Goal: Task Accomplishment & Management: Use online tool/utility

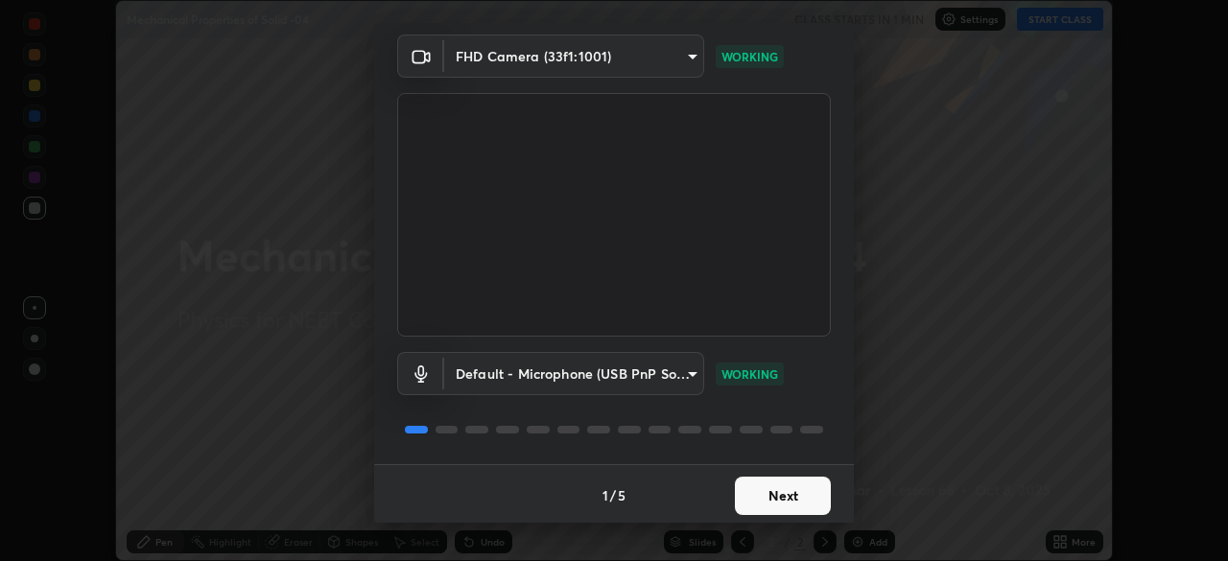
scroll to position [68, 0]
click at [765, 491] on button "Next" at bounding box center [783, 493] width 96 height 38
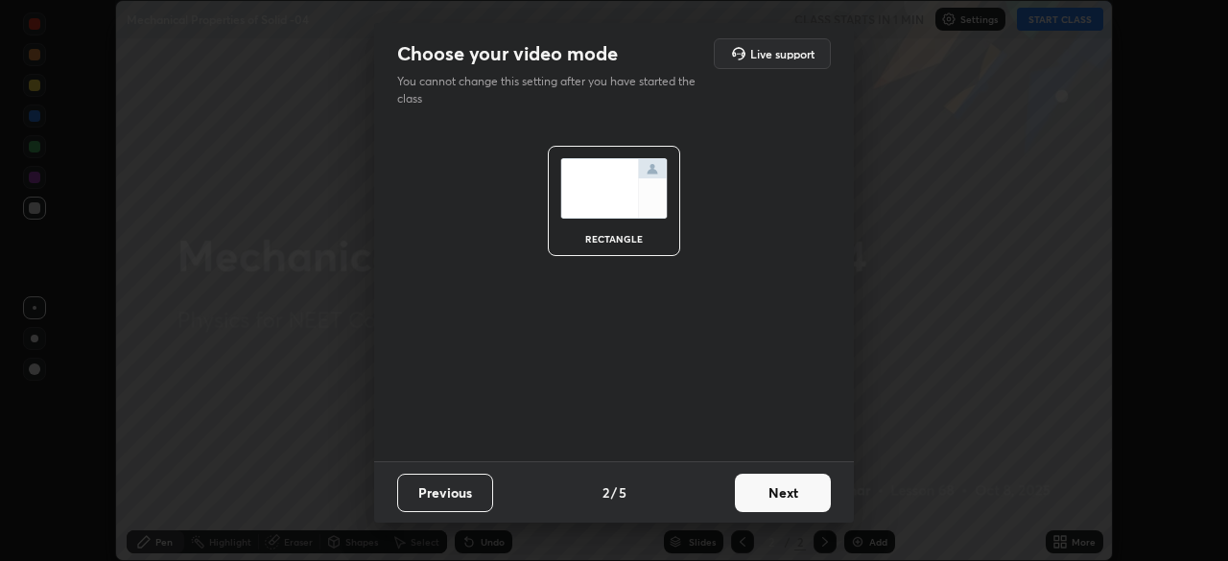
scroll to position [0, 0]
click at [773, 502] on button "Next" at bounding box center [783, 493] width 96 height 38
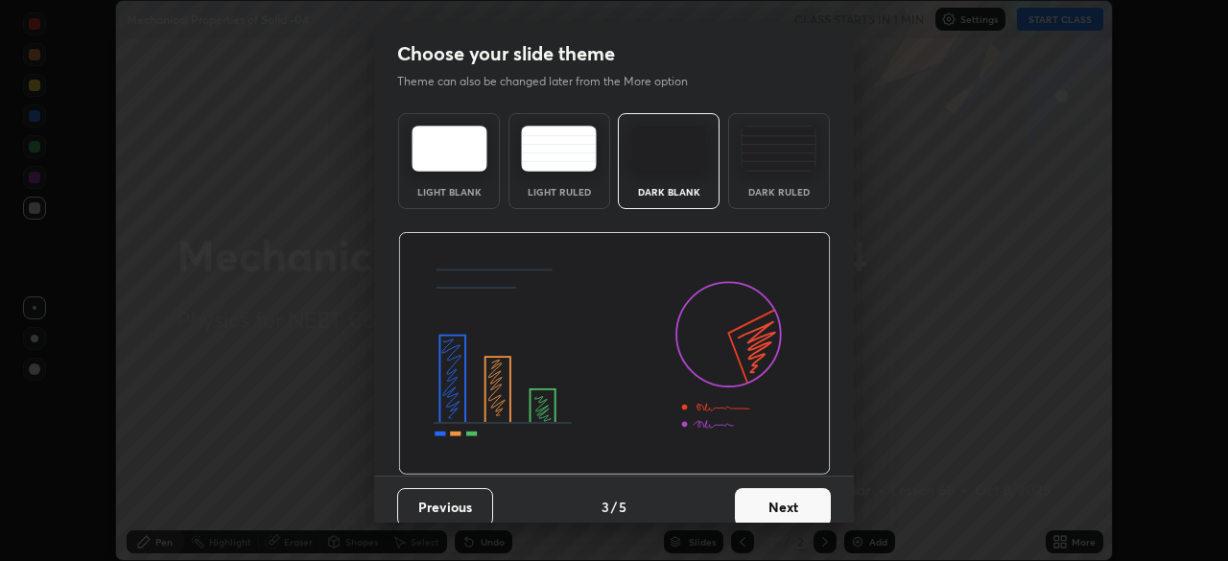
click at [775, 507] on button "Next" at bounding box center [783, 507] width 96 height 38
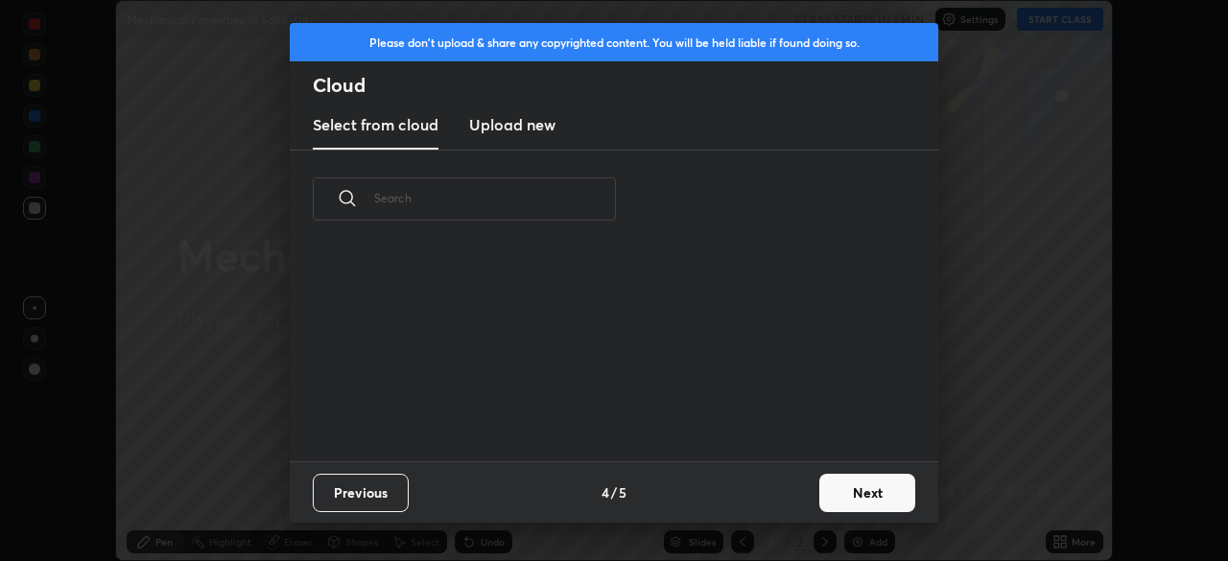
scroll to position [213, 616]
click at [848, 492] on button "Next" at bounding box center [867, 493] width 96 height 38
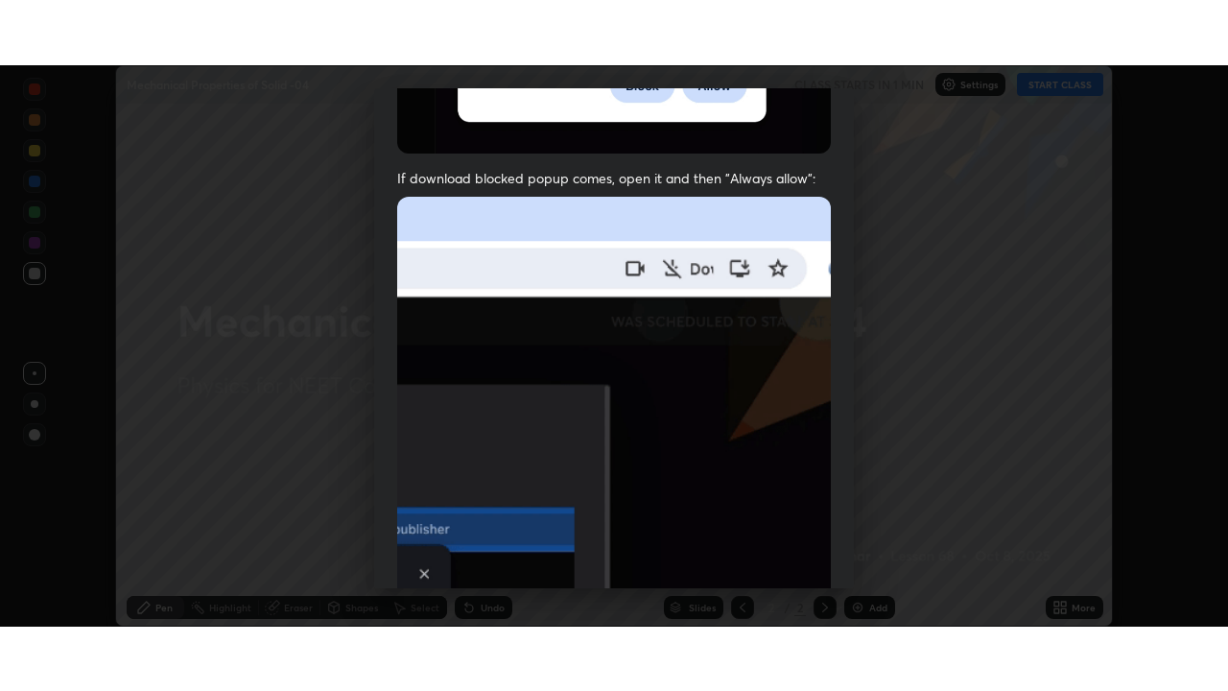
scroll to position [460, 0]
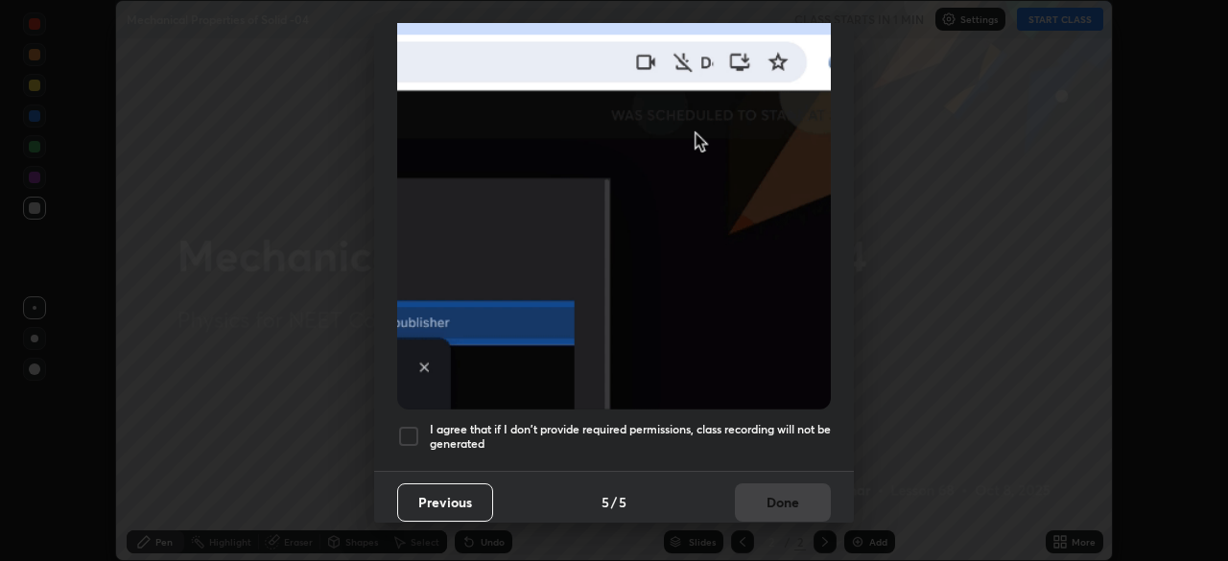
click at [403, 428] on div at bounding box center [408, 436] width 23 height 23
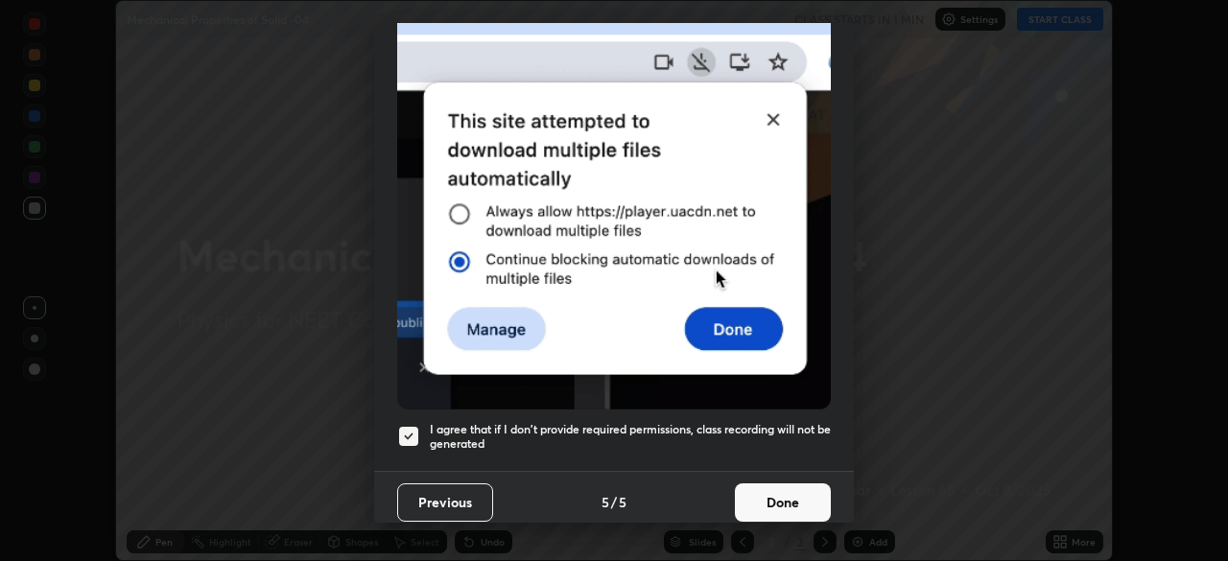
click at [763, 489] on button "Done" at bounding box center [783, 503] width 96 height 38
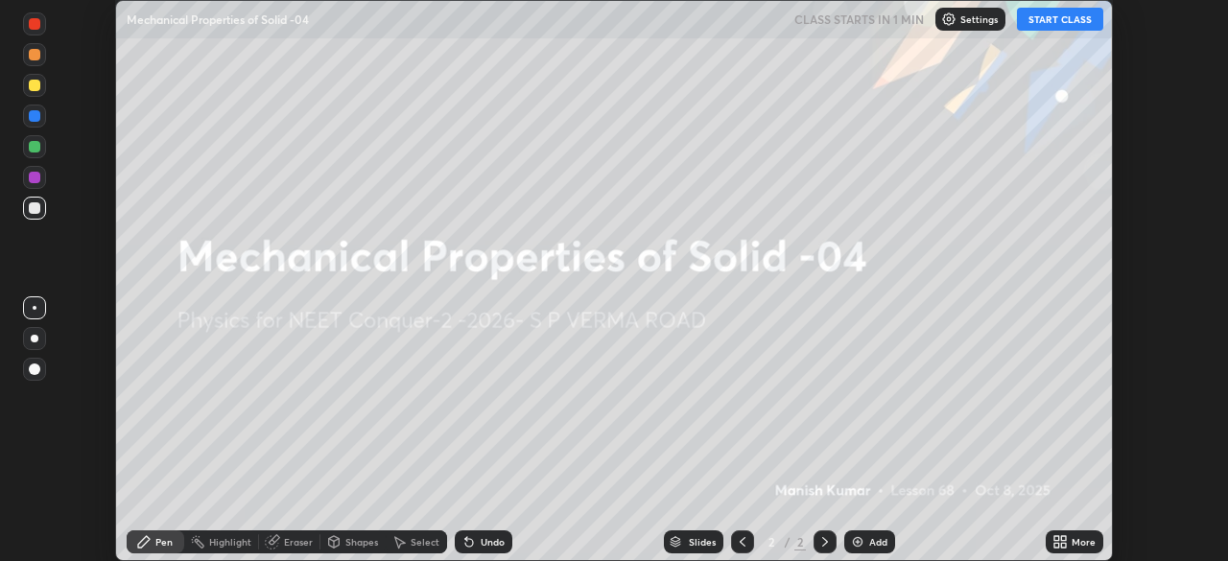
click at [1055, 541] on icon at bounding box center [1056, 538] width 5 height 5
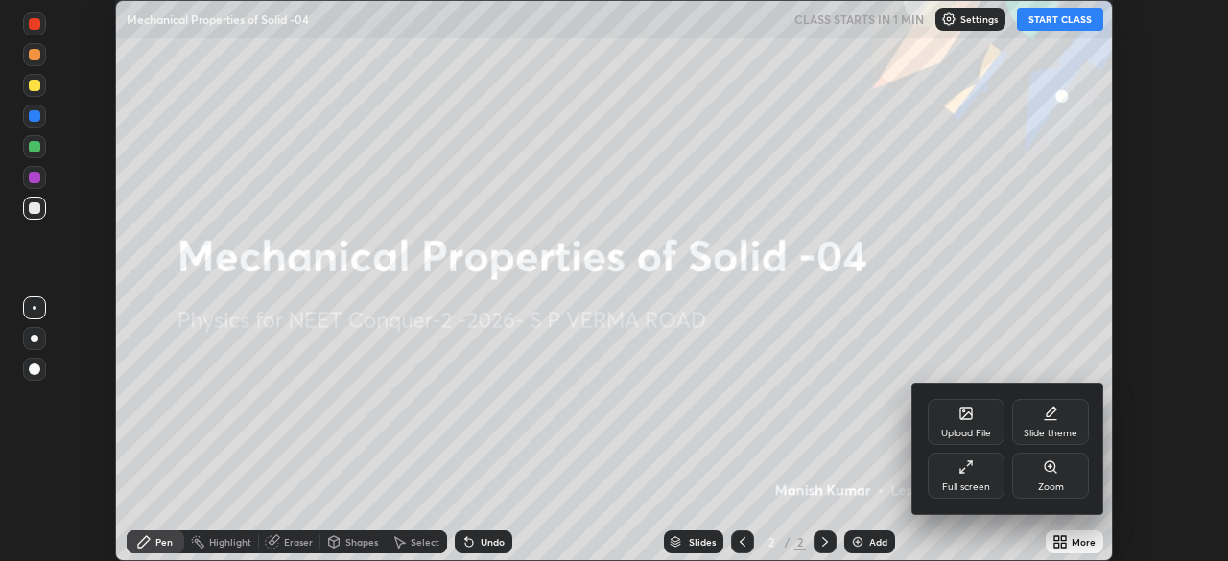
click at [1001, 473] on div "Full screen" at bounding box center [966, 476] width 77 height 46
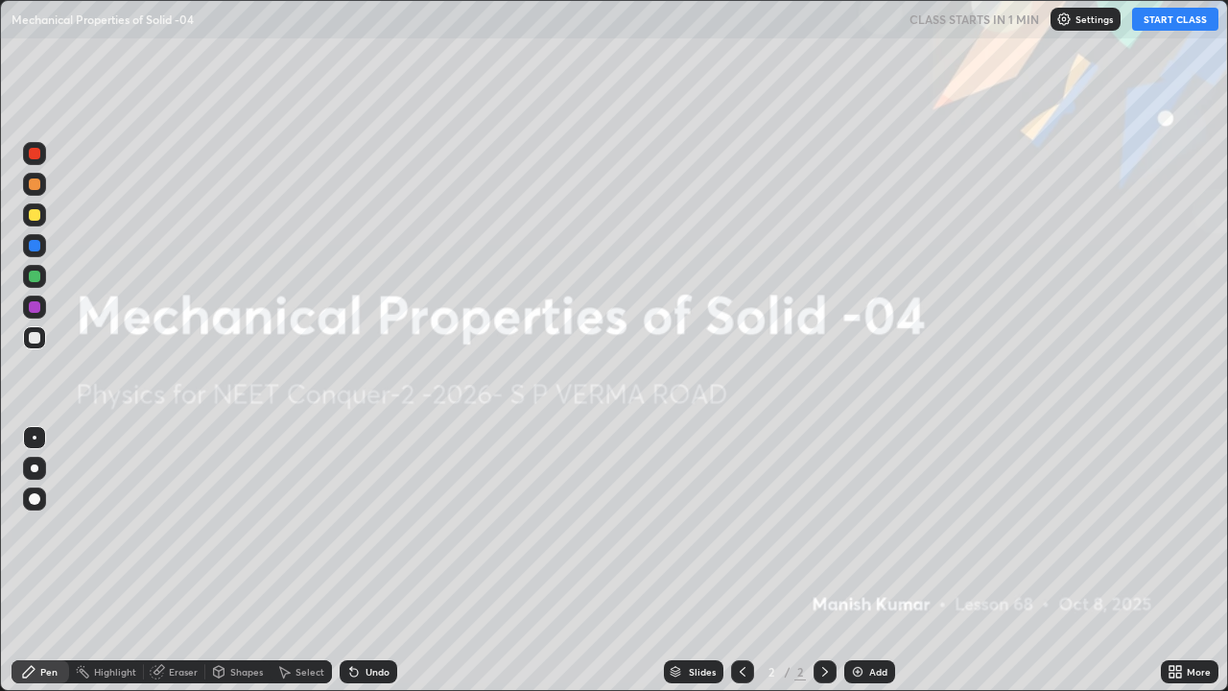
scroll to position [691, 1228]
click at [1076, 24] on div "Settings" at bounding box center [1086, 19] width 70 height 23
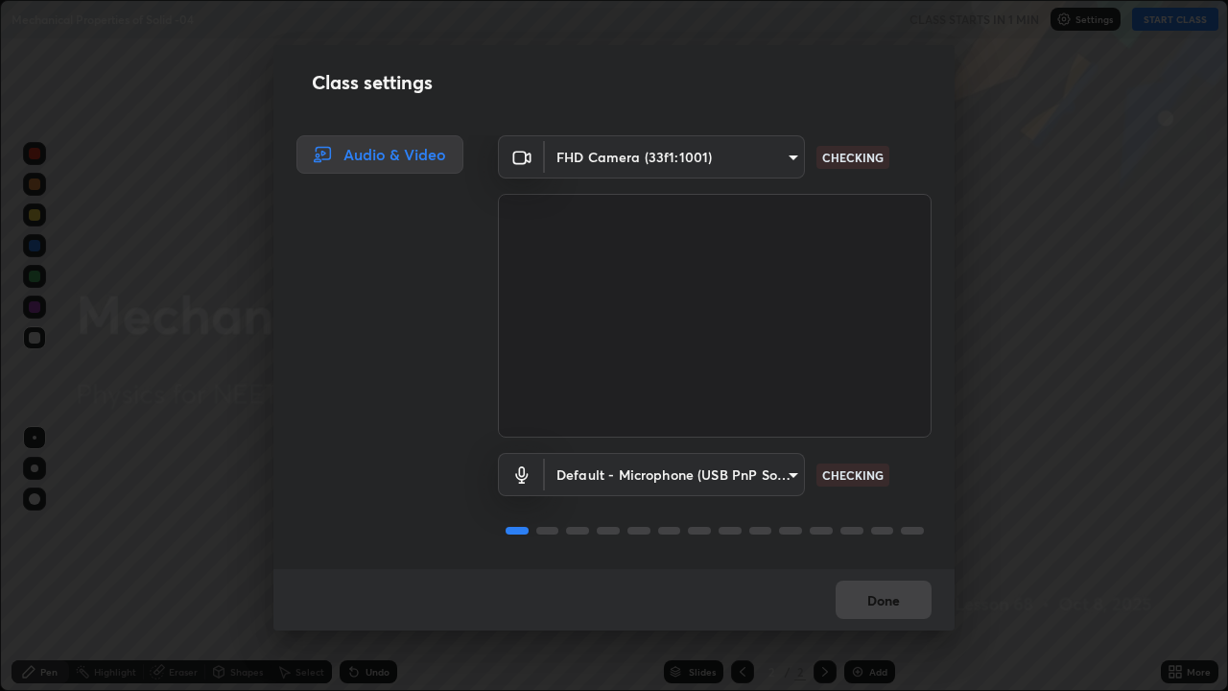
click at [1068, 97] on div "Class settings Audio & Video FHD Camera (33f1:1001) 7f10a9bfe8913b129bf3de2de3b…" at bounding box center [614, 345] width 1228 height 691
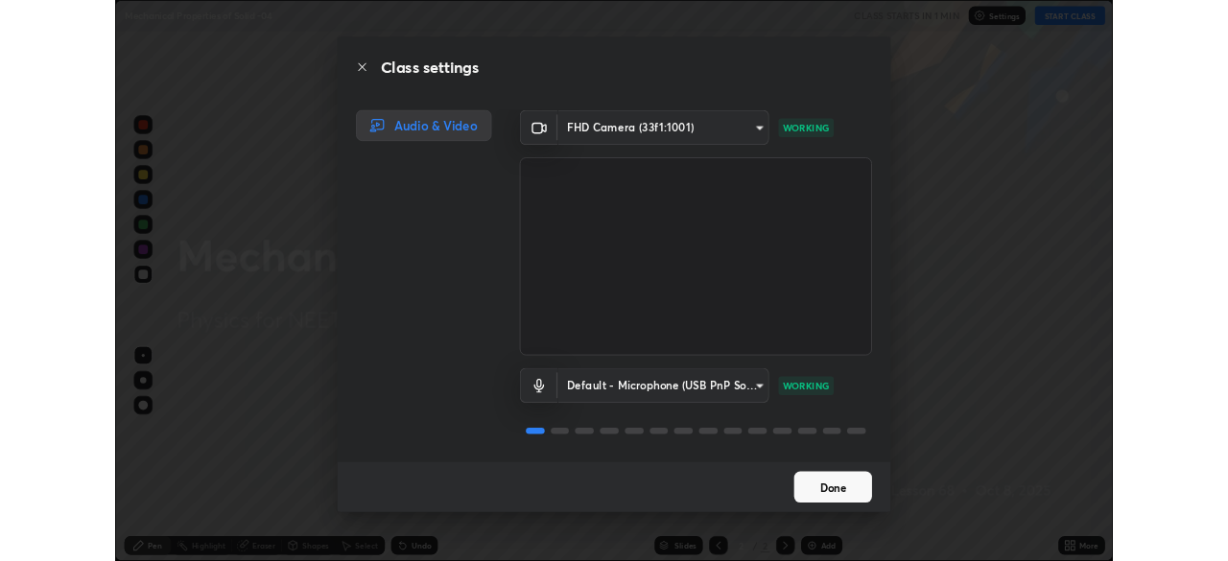
scroll to position [2, 0]
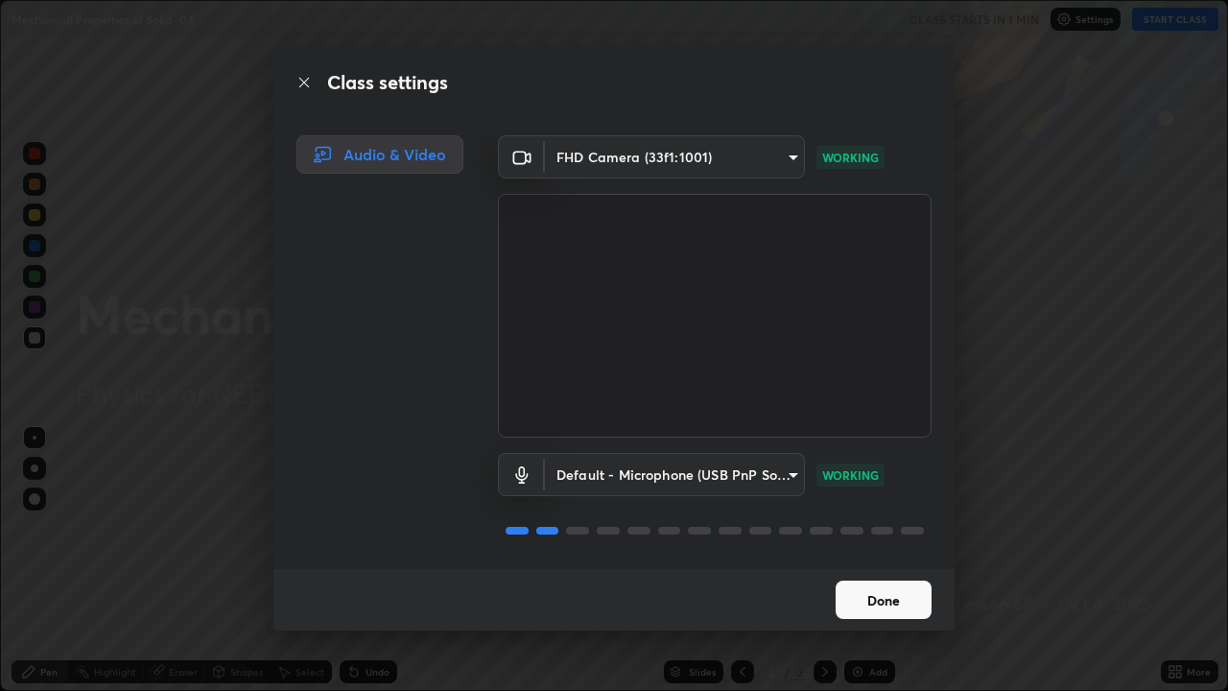
click at [890, 560] on button "Done" at bounding box center [884, 599] width 96 height 38
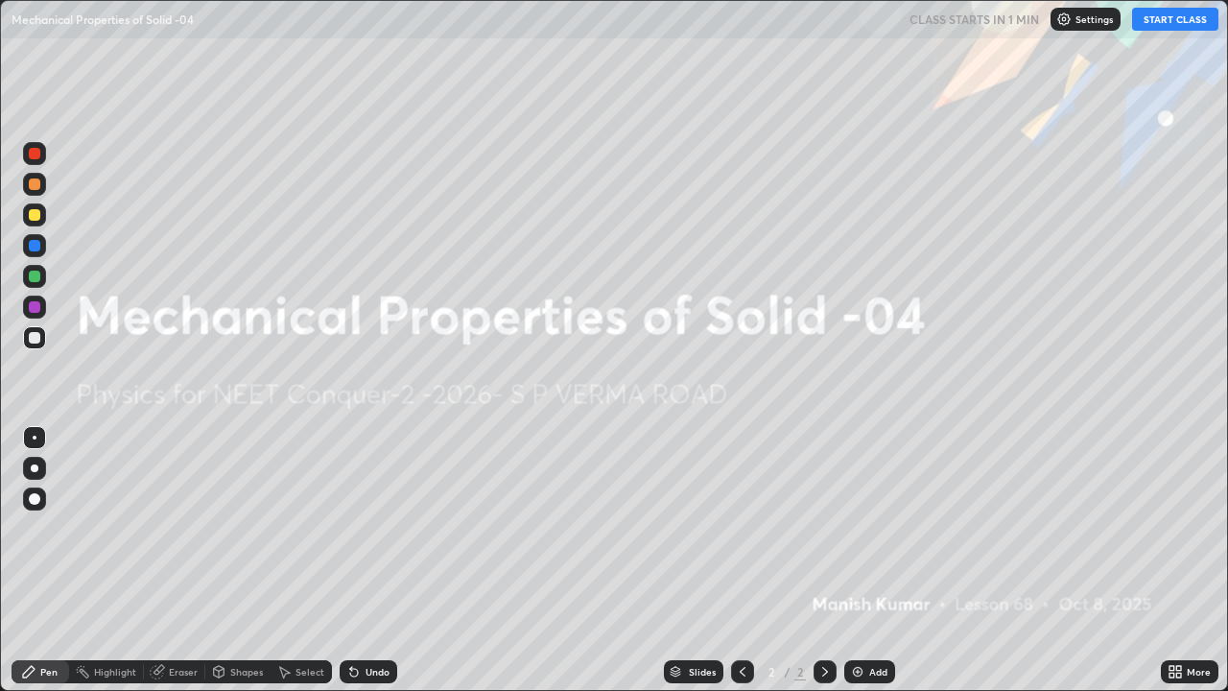
click at [1077, 17] on p "Settings" at bounding box center [1094, 19] width 37 height 10
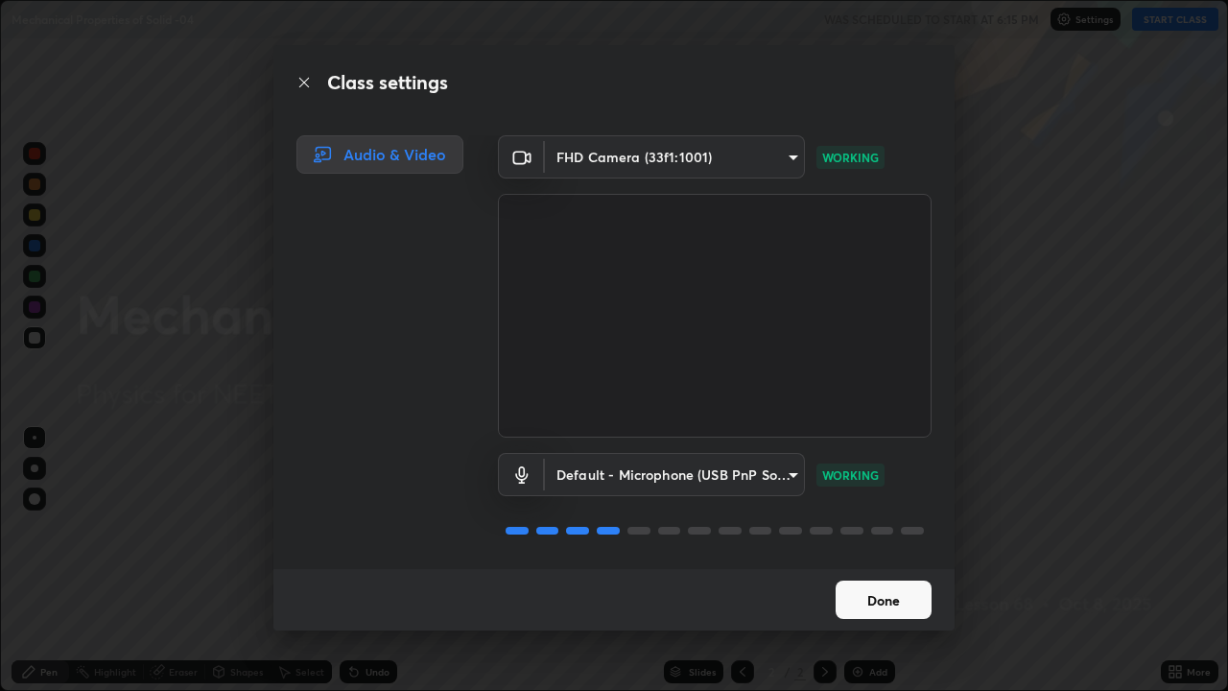
click at [886, 560] on button "Done" at bounding box center [884, 599] width 96 height 38
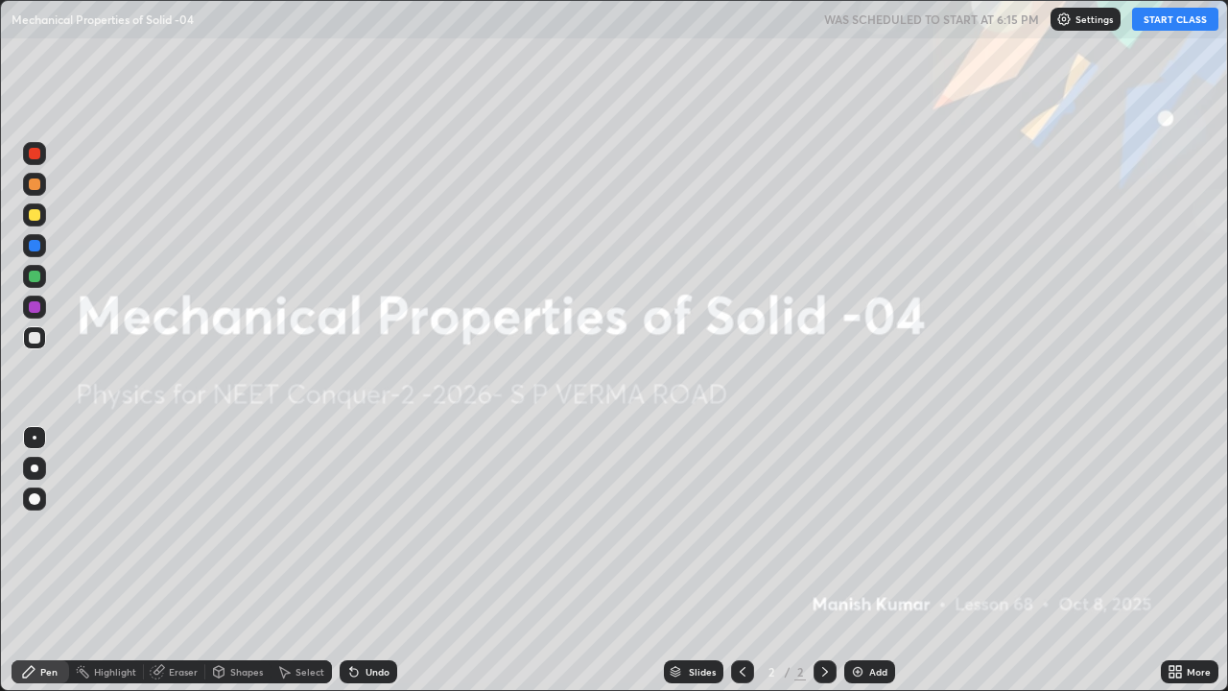
click at [1176, 560] on icon at bounding box center [1178, 675] width 5 height 5
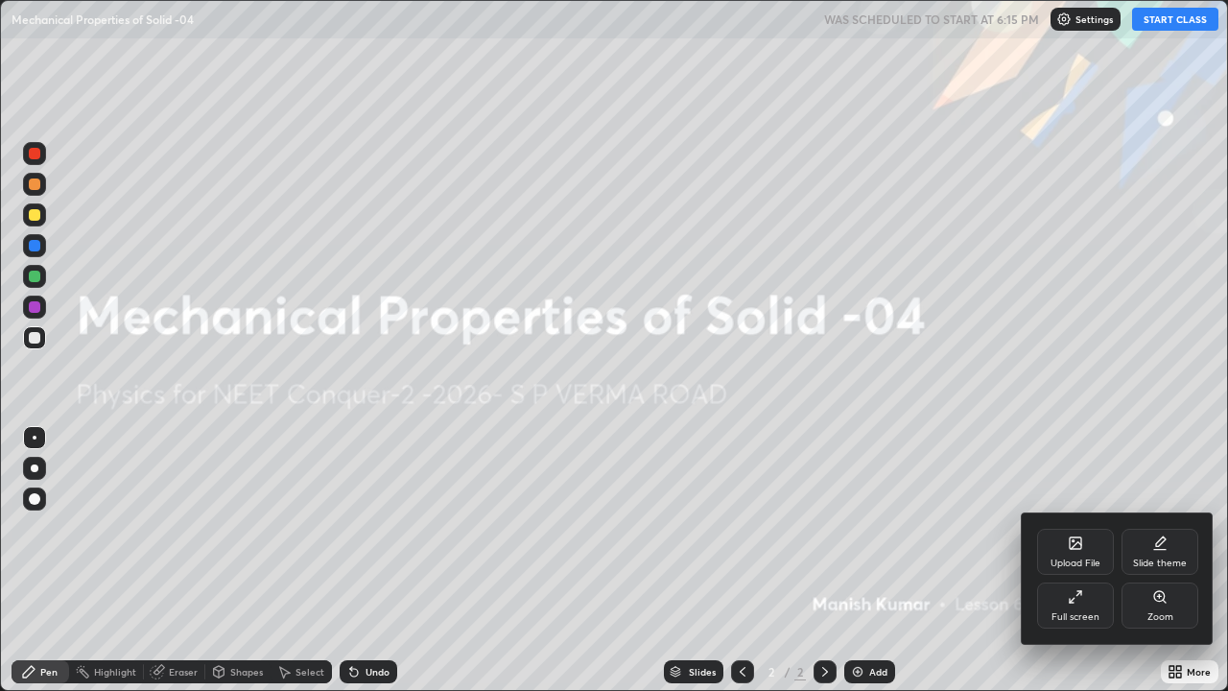
click at [1095, 560] on div "Full screen" at bounding box center [1075, 605] width 77 height 46
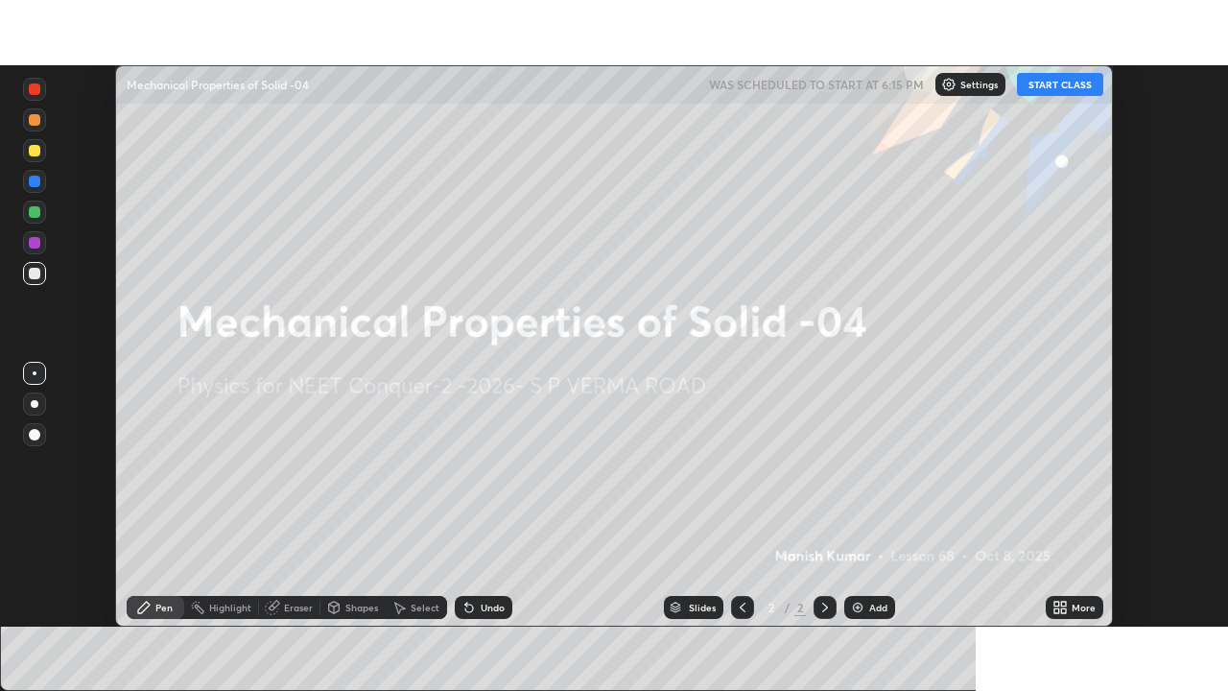
scroll to position [95380, 94713]
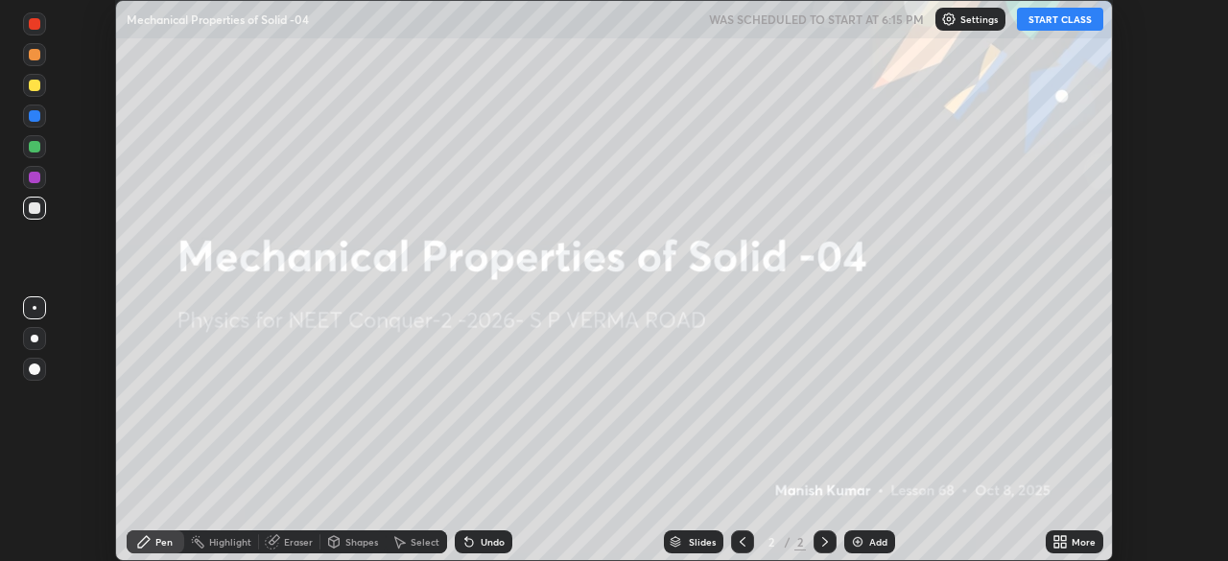
click at [1061, 541] on icon at bounding box center [1063, 538] width 5 height 5
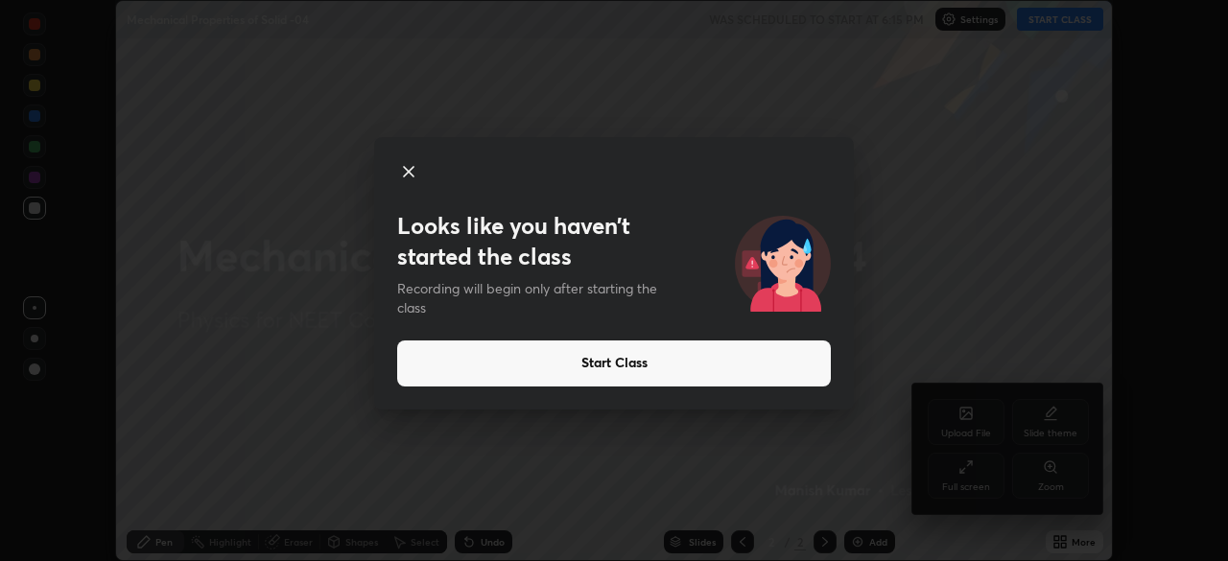
click at [1065, 544] on div "Looks like you haven’t started the class Recording will begin only after starti…" at bounding box center [614, 280] width 1228 height 561
click at [1071, 535] on div "Looks like you haven’t started the class Recording will begin only after starti…" at bounding box center [614, 280] width 1228 height 561
click at [412, 168] on icon at bounding box center [409, 172] width 10 height 10
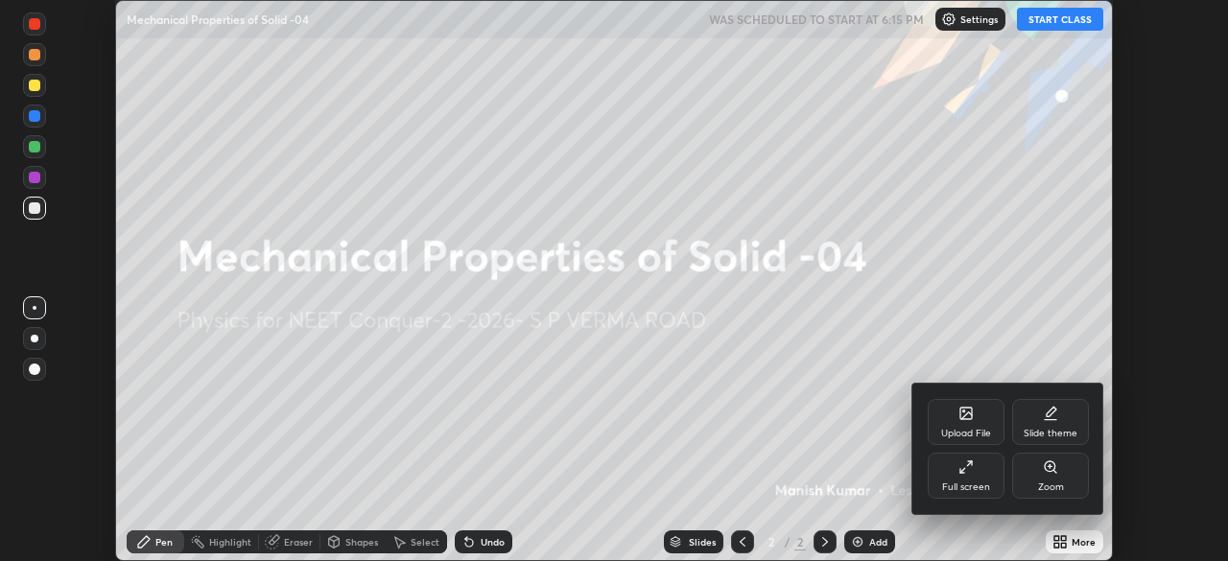
click at [951, 17] on div at bounding box center [614, 280] width 1228 height 561
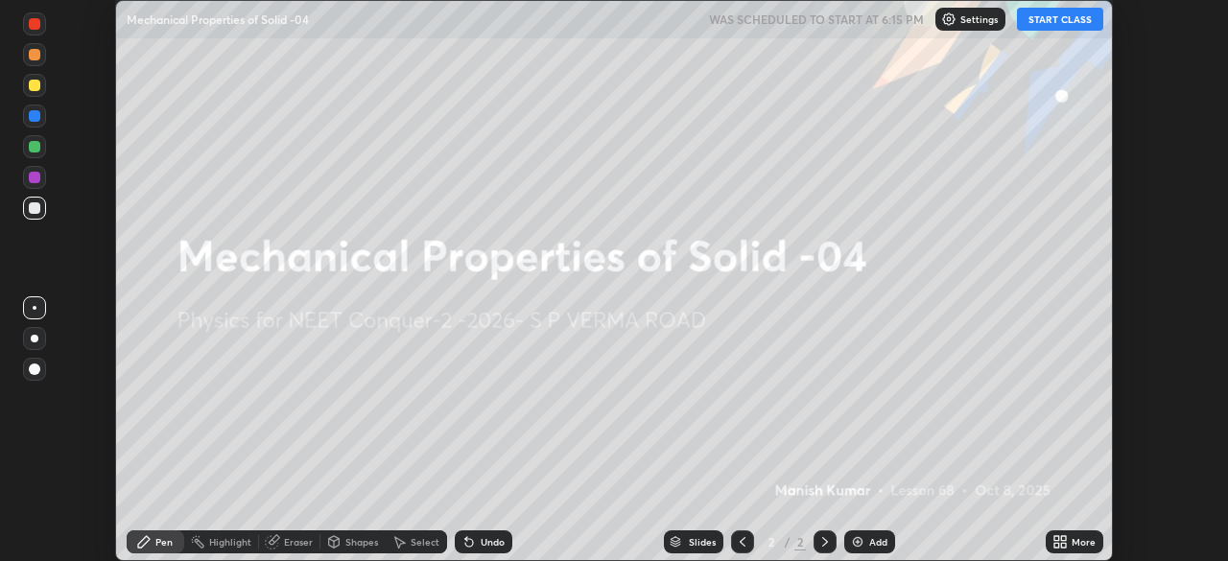
click at [948, 16] on img at bounding box center [948, 19] width 15 height 15
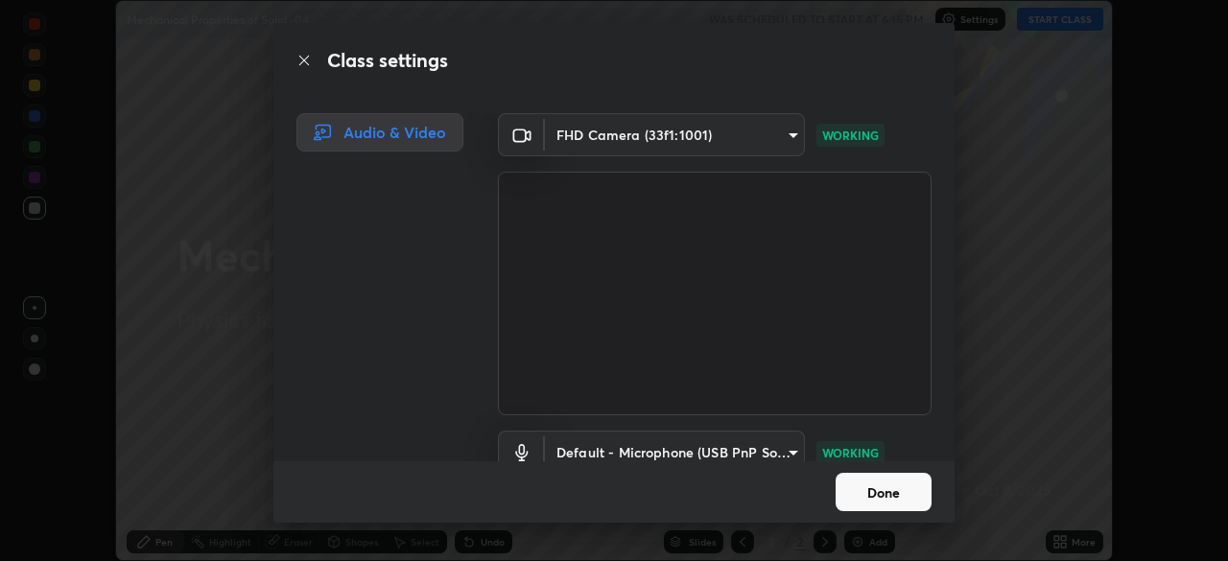
click at [889, 487] on button "Done" at bounding box center [884, 492] width 96 height 38
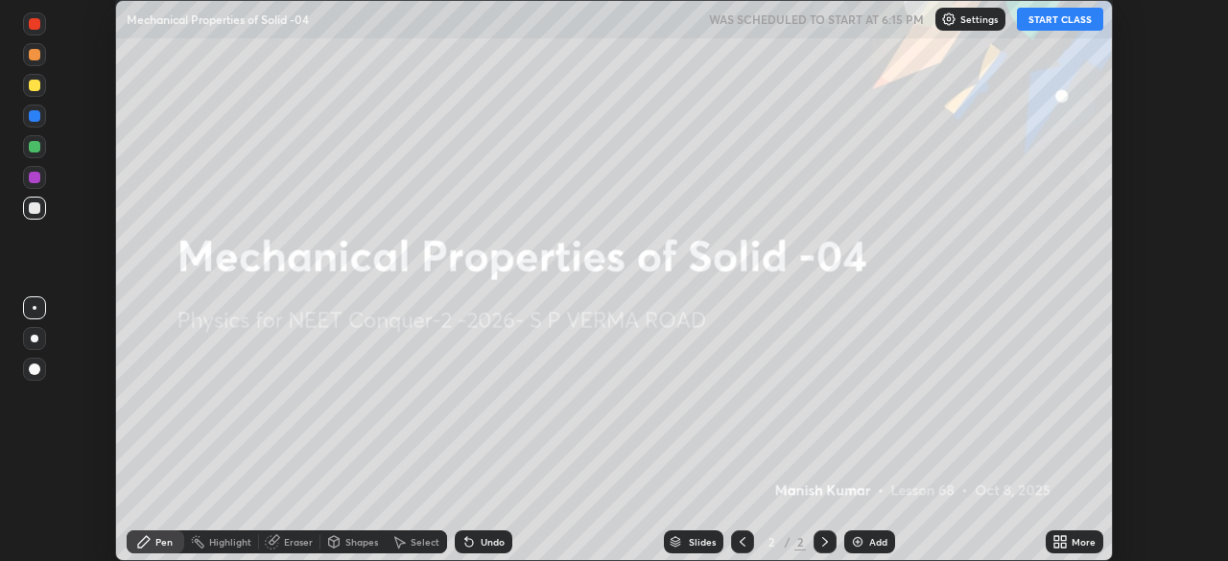
click at [1059, 541] on icon at bounding box center [1059, 541] width 15 height 15
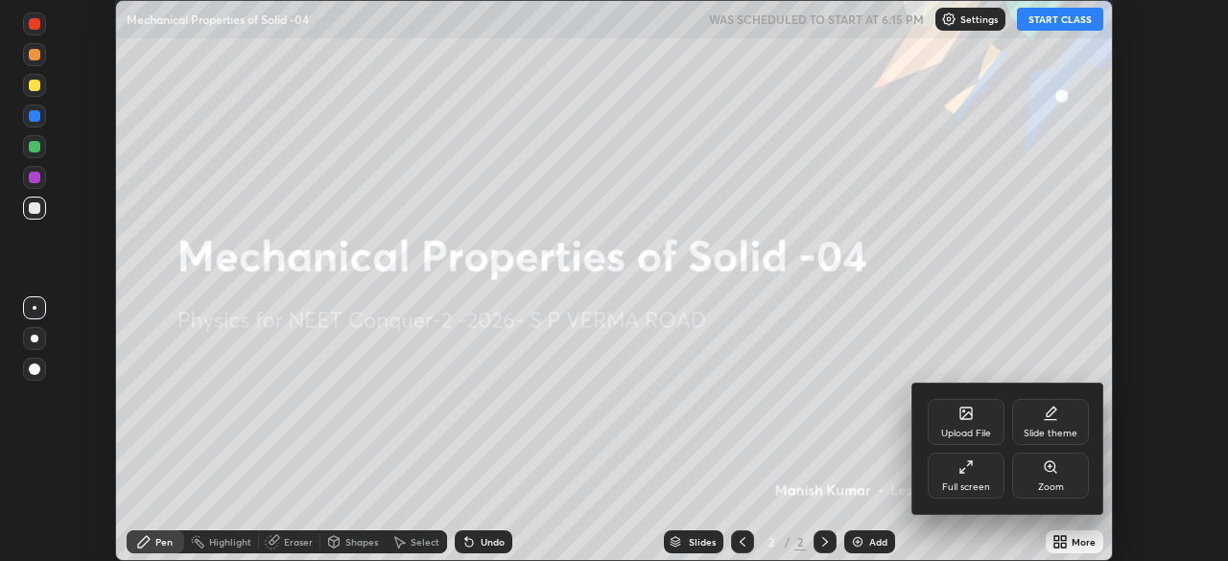
click at [958, 480] on div "Full screen" at bounding box center [966, 476] width 77 height 46
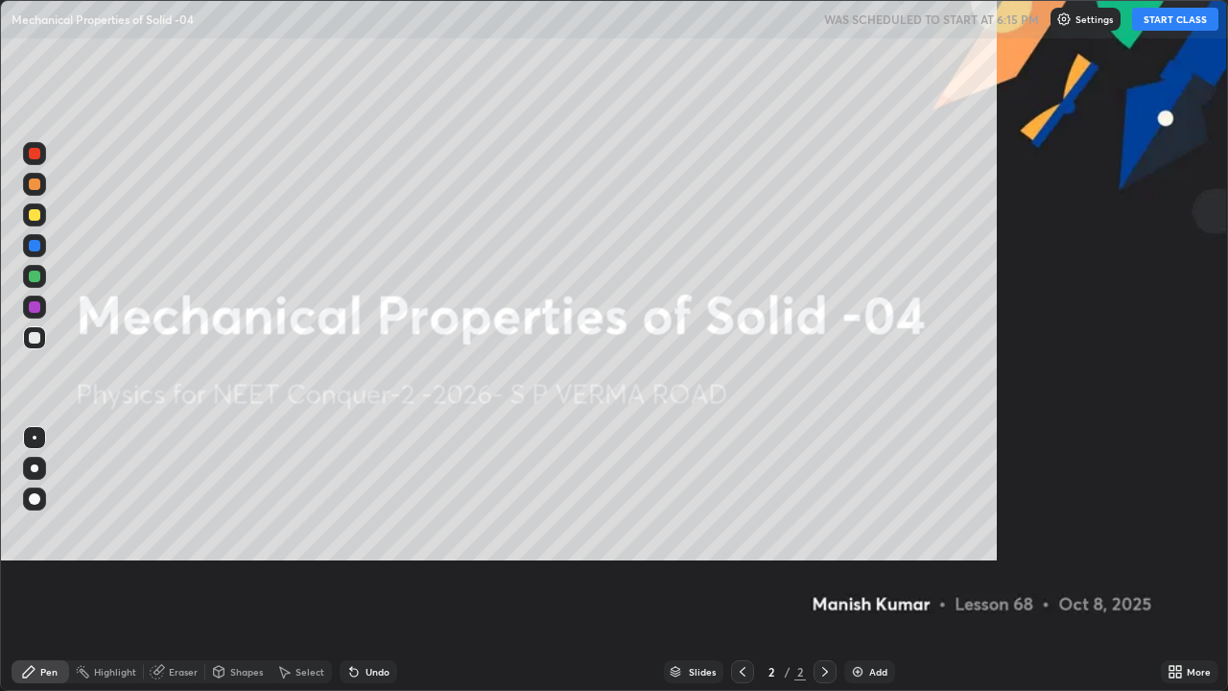
scroll to position [691, 1228]
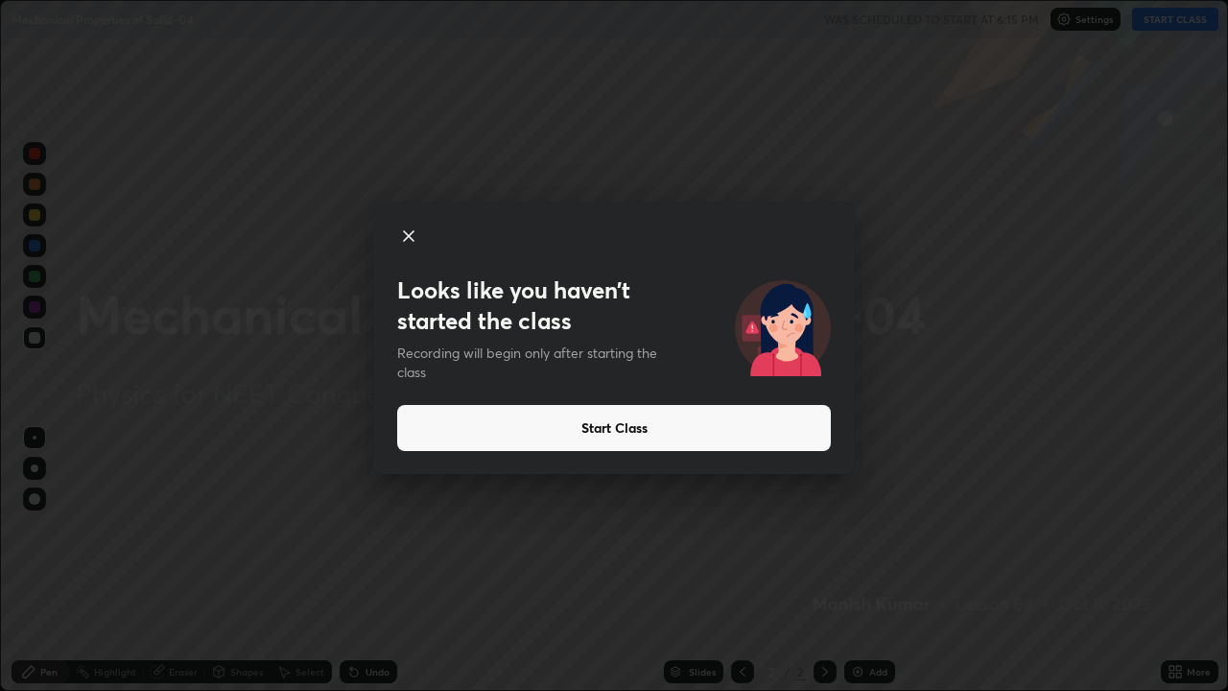
click at [771, 436] on button "Start Class" at bounding box center [614, 428] width 434 height 46
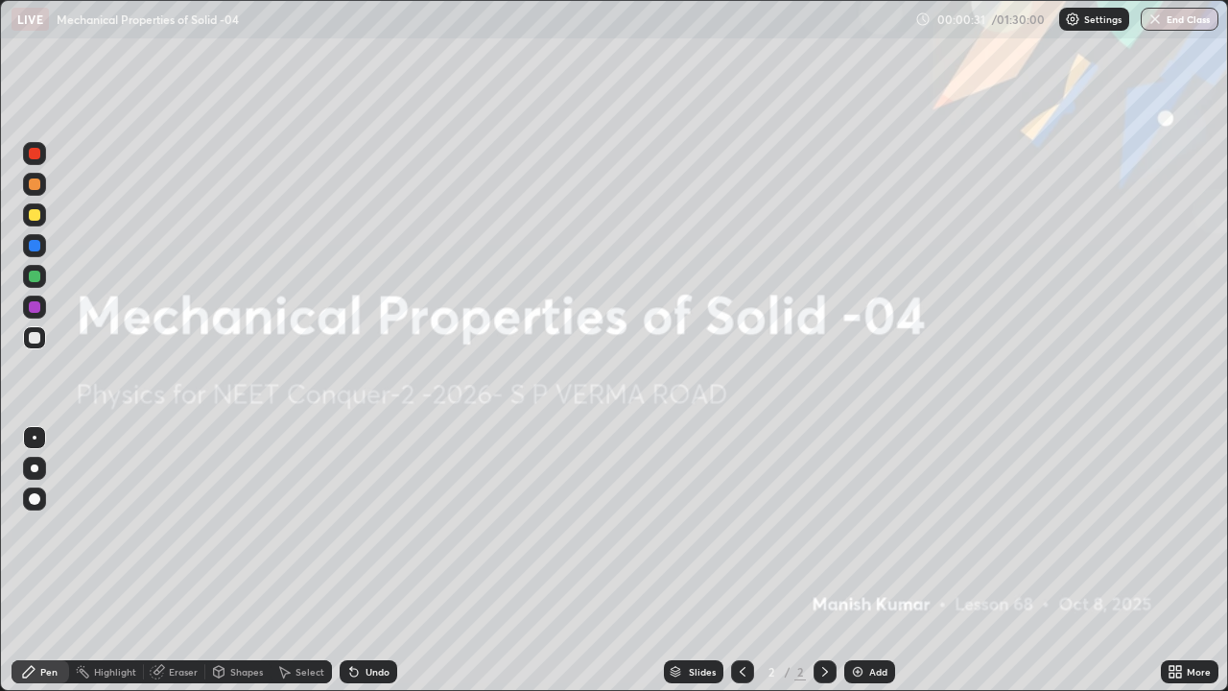
click at [875, 560] on div "Add" at bounding box center [878, 672] width 18 height 10
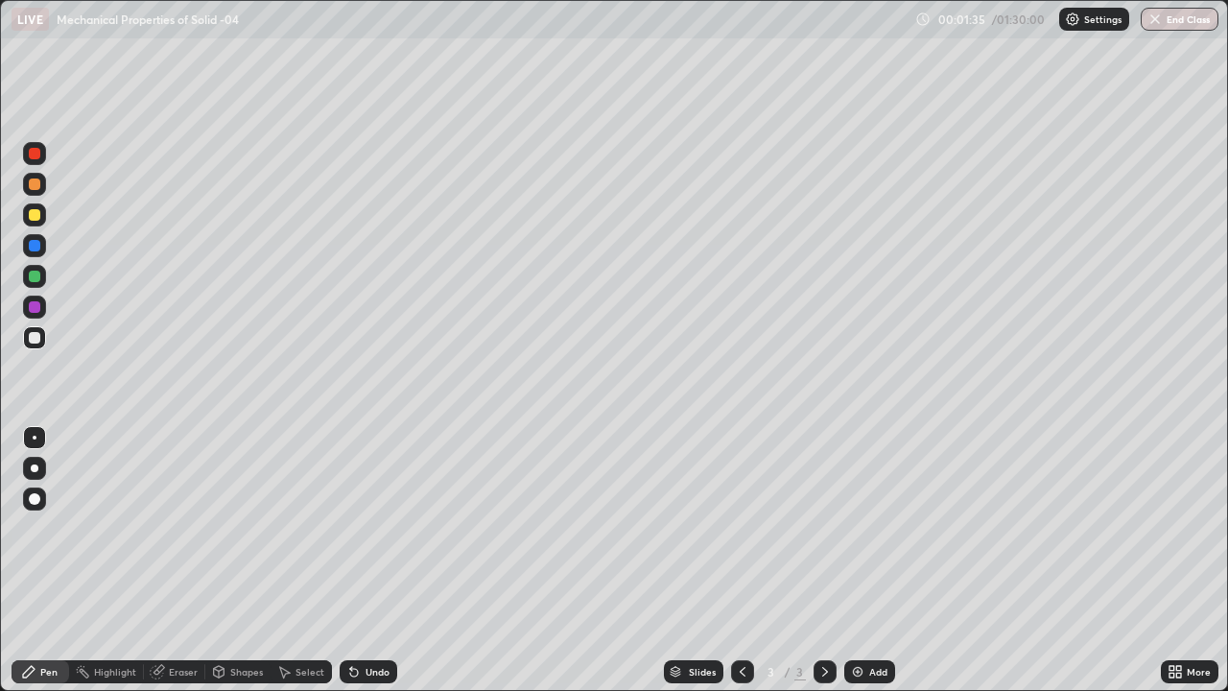
click at [44, 219] on div at bounding box center [34, 214] width 23 height 23
click at [39, 338] on div at bounding box center [35, 338] width 12 height 12
click at [872, 560] on div "Add" at bounding box center [869, 671] width 51 height 23
click at [35, 339] on div at bounding box center [35, 338] width 12 height 12
click at [41, 217] on div at bounding box center [34, 214] width 23 height 23
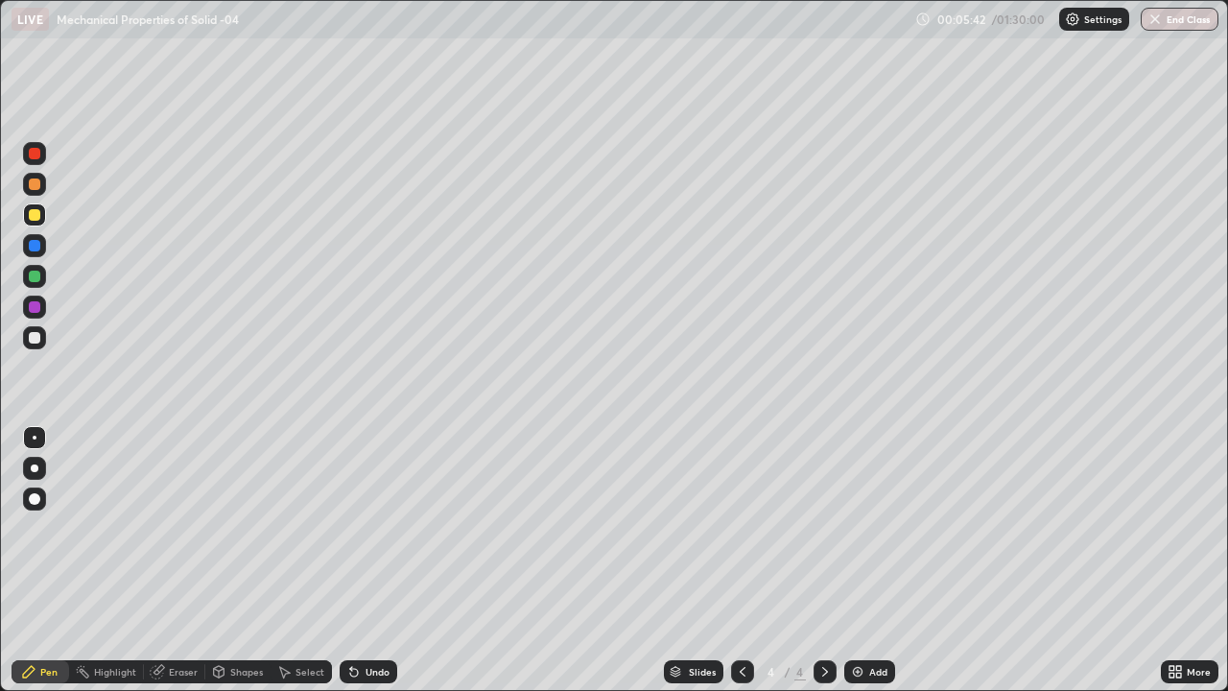
click at [361, 560] on div "Undo" at bounding box center [369, 671] width 58 height 23
click at [371, 560] on div "Undo" at bounding box center [369, 671] width 58 height 23
click at [870, 560] on div "Add" at bounding box center [878, 672] width 18 height 10
click at [43, 346] on div at bounding box center [34, 337] width 23 height 23
click at [171, 560] on div "Eraser" at bounding box center [183, 672] width 29 height 10
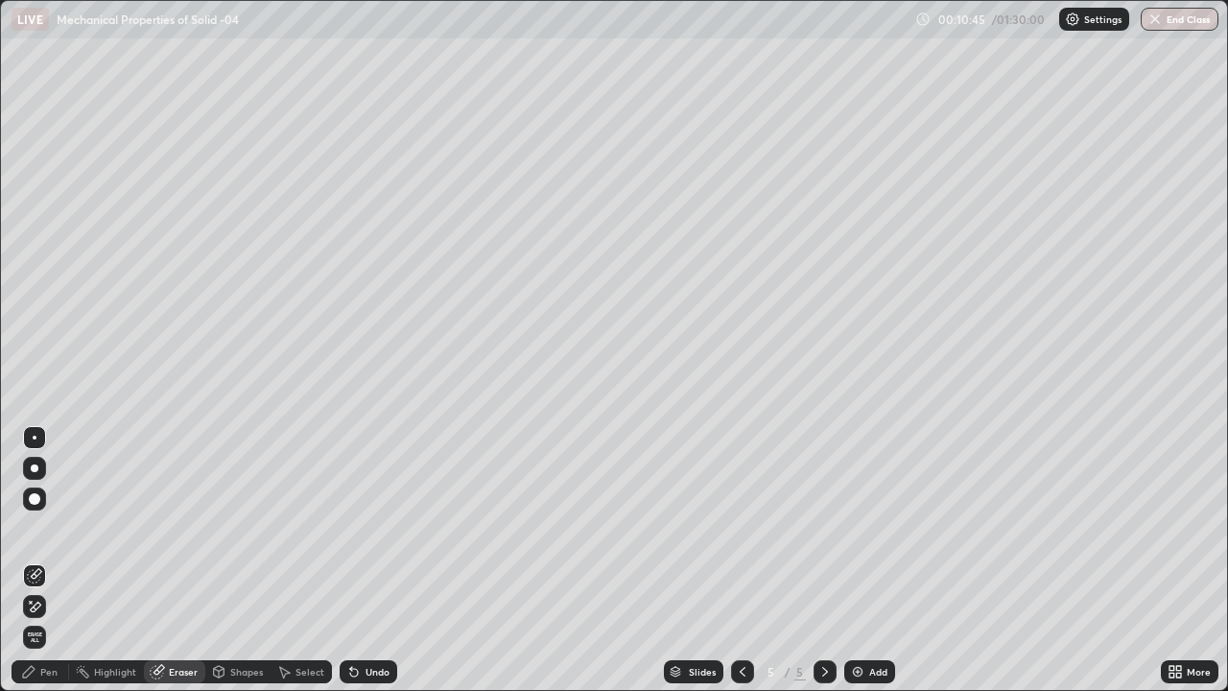
click at [48, 560] on div "Pen" at bounding box center [48, 672] width 17 height 10
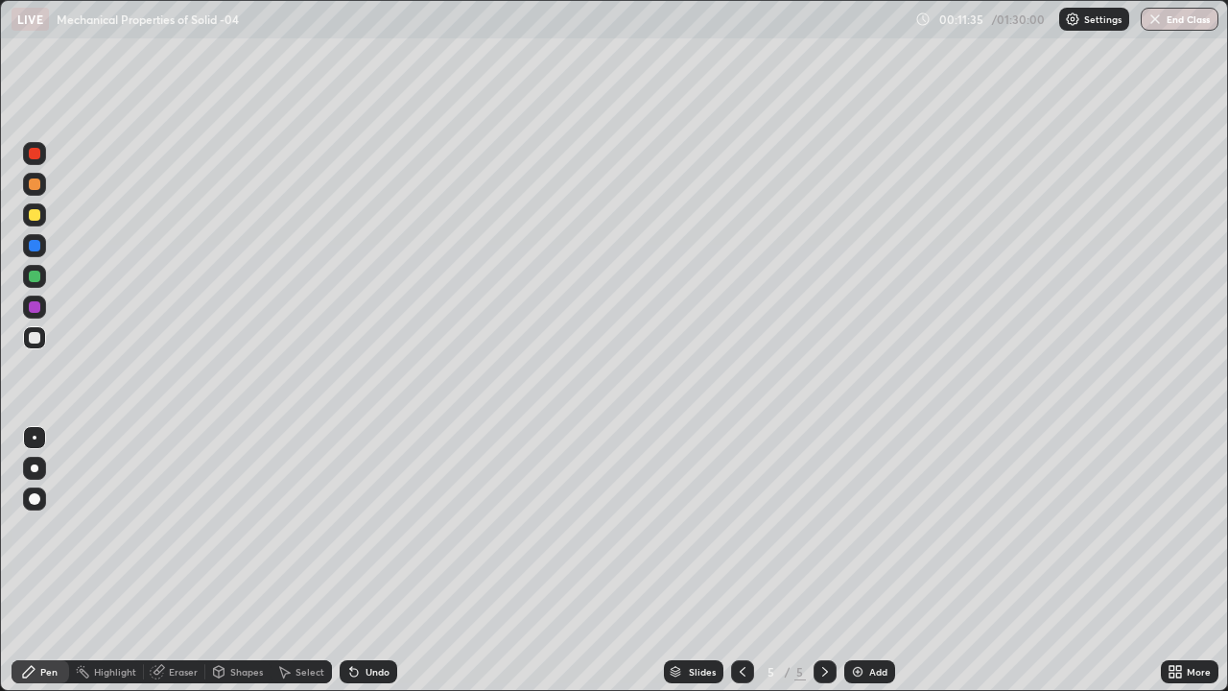
click at [41, 219] on div at bounding box center [34, 214] width 23 height 23
click at [383, 560] on div "Undo" at bounding box center [378, 672] width 24 height 10
click at [880, 560] on div "Add" at bounding box center [878, 672] width 18 height 10
click at [42, 340] on div at bounding box center [34, 337] width 23 height 23
click at [377, 560] on div "Undo" at bounding box center [378, 672] width 24 height 10
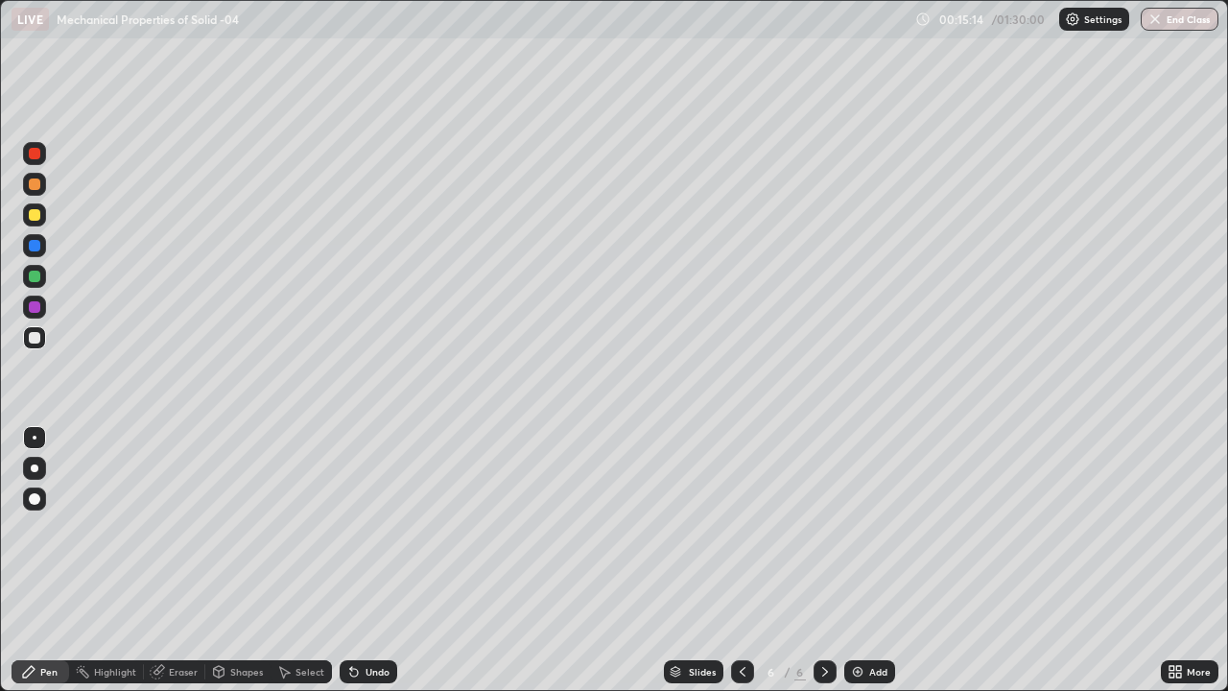
click at [376, 560] on div "Undo" at bounding box center [369, 671] width 58 height 23
click at [383, 560] on div "Undo" at bounding box center [369, 671] width 58 height 23
click at [386, 560] on div "Undo" at bounding box center [369, 671] width 58 height 23
click at [42, 220] on div at bounding box center [34, 214] width 23 height 23
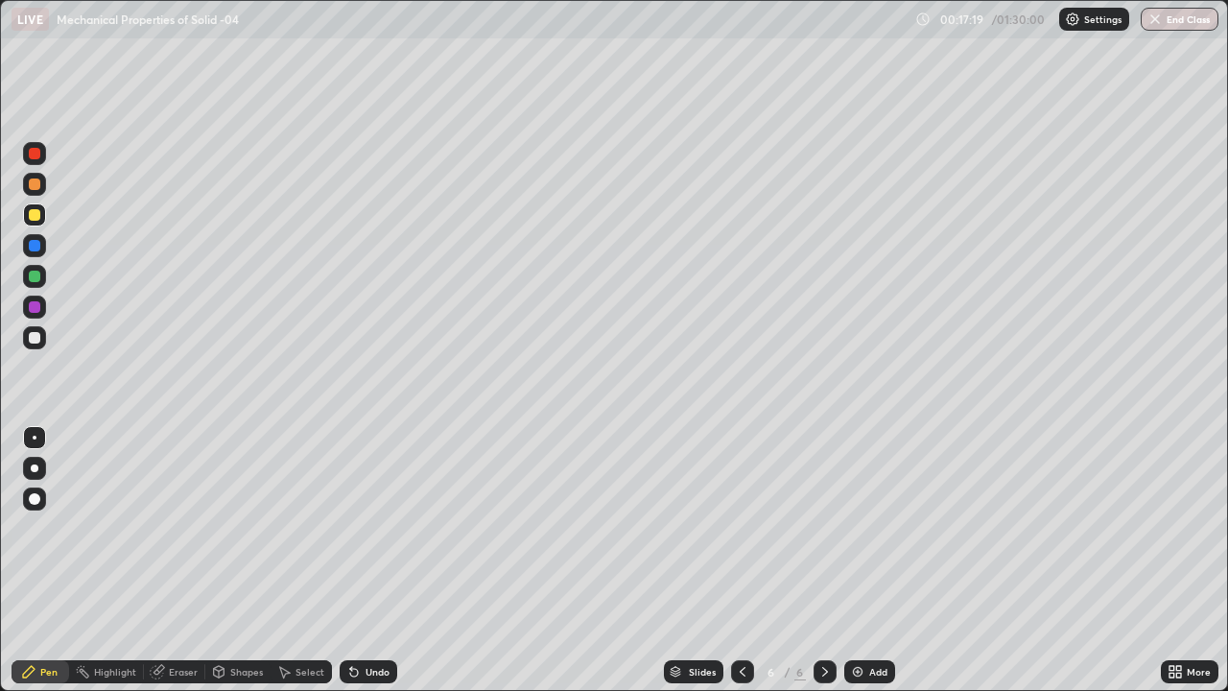
click at [869, 560] on div "Add" at bounding box center [869, 671] width 51 height 23
click at [739, 560] on icon at bounding box center [742, 671] width 15 height 15
click at [823, 560] on icon at bounding box center [824, 671] width 15 height 15
click at [37, 212] on div at bounding box center [35, 215] width 12 height 12
click at [38, 341] on div at bounding box center [35, 338] width 12 height 12
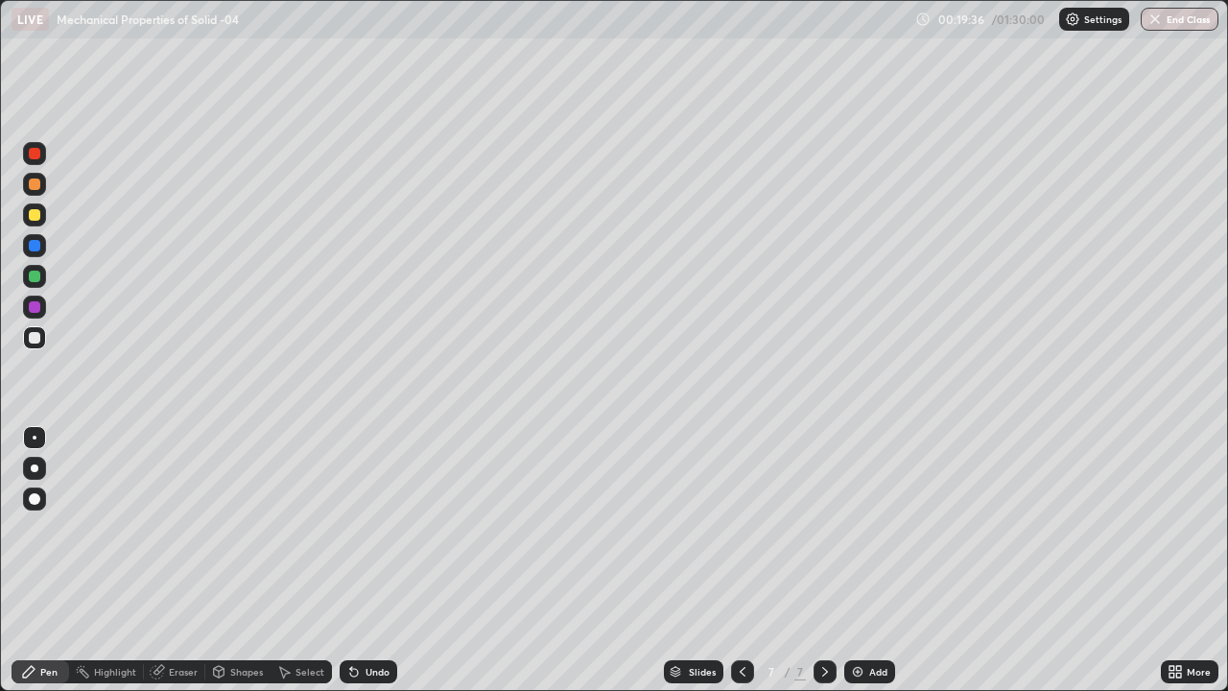
click at [240, 560] on div "Shapes" at bounding box center [246, 672] width 33 height 10
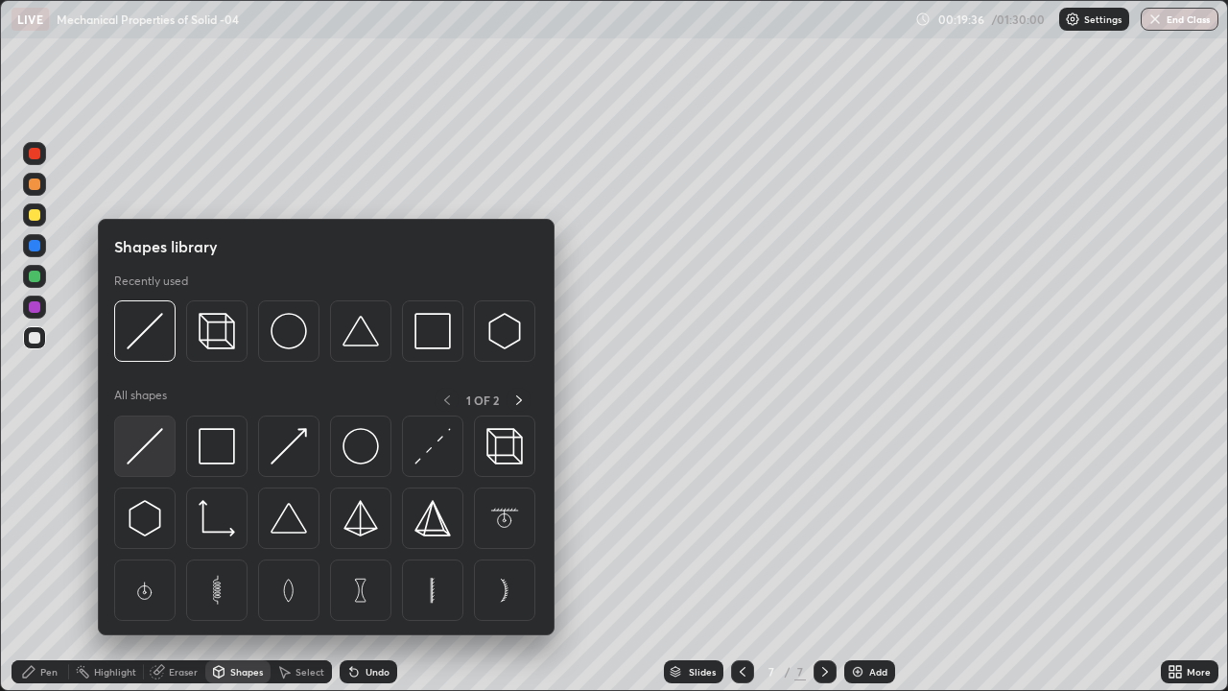
click at [149, 457] on img at bounding box center [145, 446] width 36 height 36
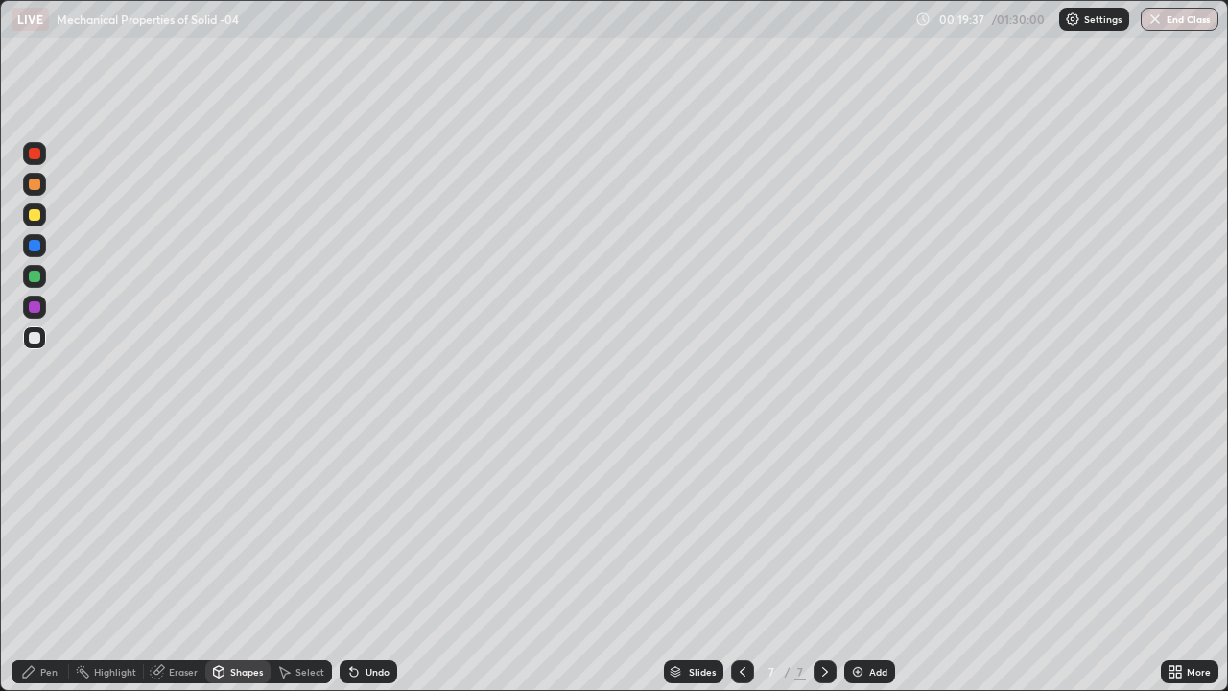
click at [35, 216] on div at bounding box center [35, 215] width 12 height 12
click at [36, 273] on div at bounding box center [35, 277] width 12 height 12
click at [37, 192] on div at bounding box center [34, 184] width 23 height 23
click at [39, 219] on div at bounding box center [34, 214] width 23 height 23
click at [34, 560] on icon at bounding box center [28, 671] width 15 height 15
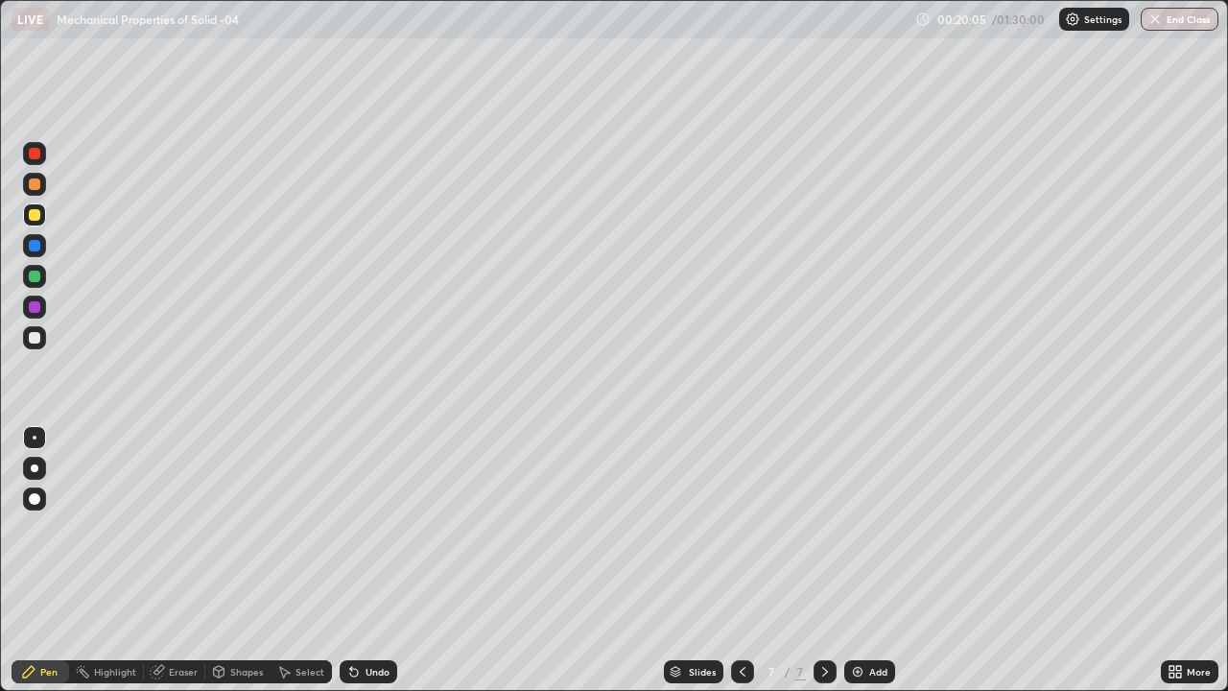
click at [383, 560] on div "Undo" at bounding box center [378, 672] width 24 height 10
click at [378, 560] on div "Undo" at bounding box center [378, 672] width 24 height 10
click at [375, 560] on div "Undo" at bounding box center [378, 672] width 24 height 10
click at [34, 283] on div at bounding box center [34, 276] width 23 height 23
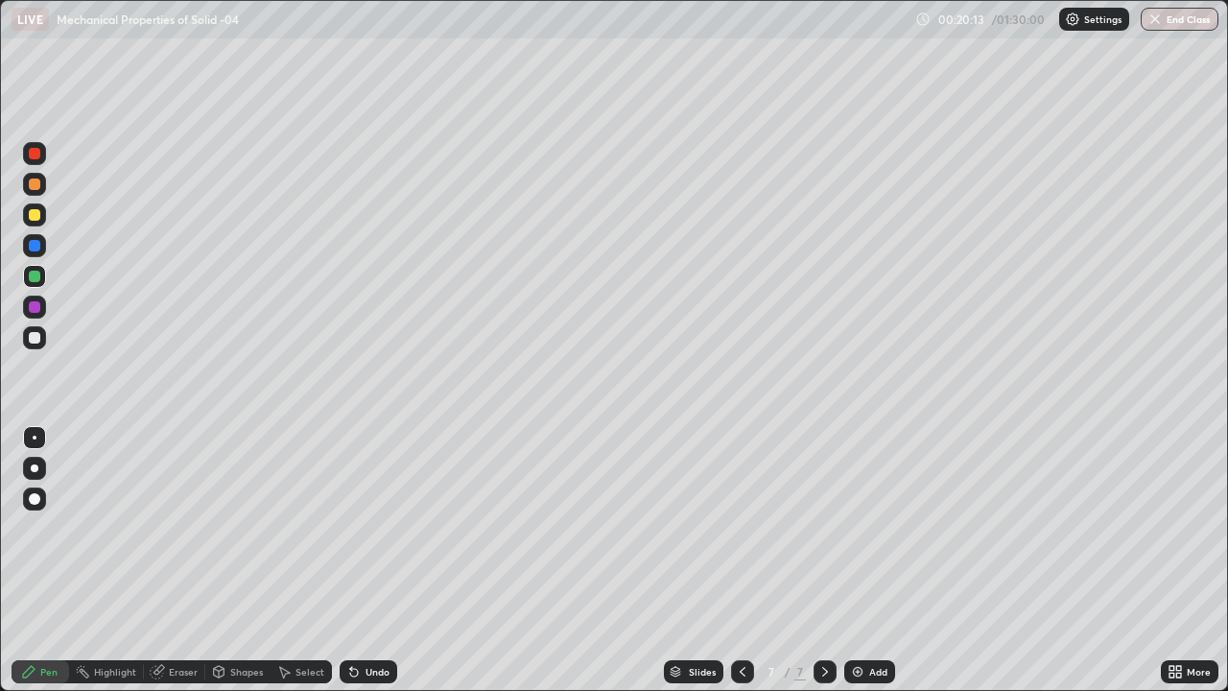
click at [379, 560] on div "Undo" at bounding box center [378, 672] width 24 height 10
click at [360, 560] on div "Undo" at bounding box center [369, 671] width 58 height 23
click at [366, 560] on div "Undo" at bounding box center [378, 672] width 24 height 10
click at [41, 215] on div at bounding box center [34, 214] width 23 height 23
click at [170, 560] on div "Eraser" at bounding box center [174, 671] width 61 height 23
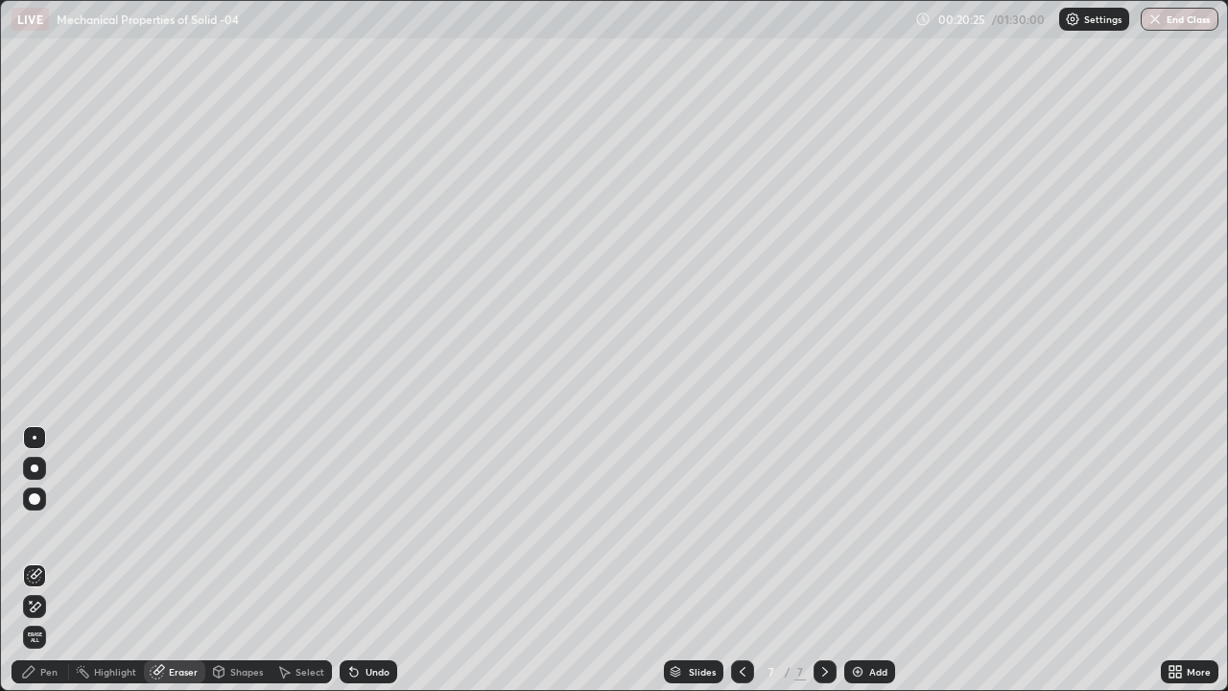
click at [57, 560] on div "Pen" at bounding box center [48, 672] width 17 height 10
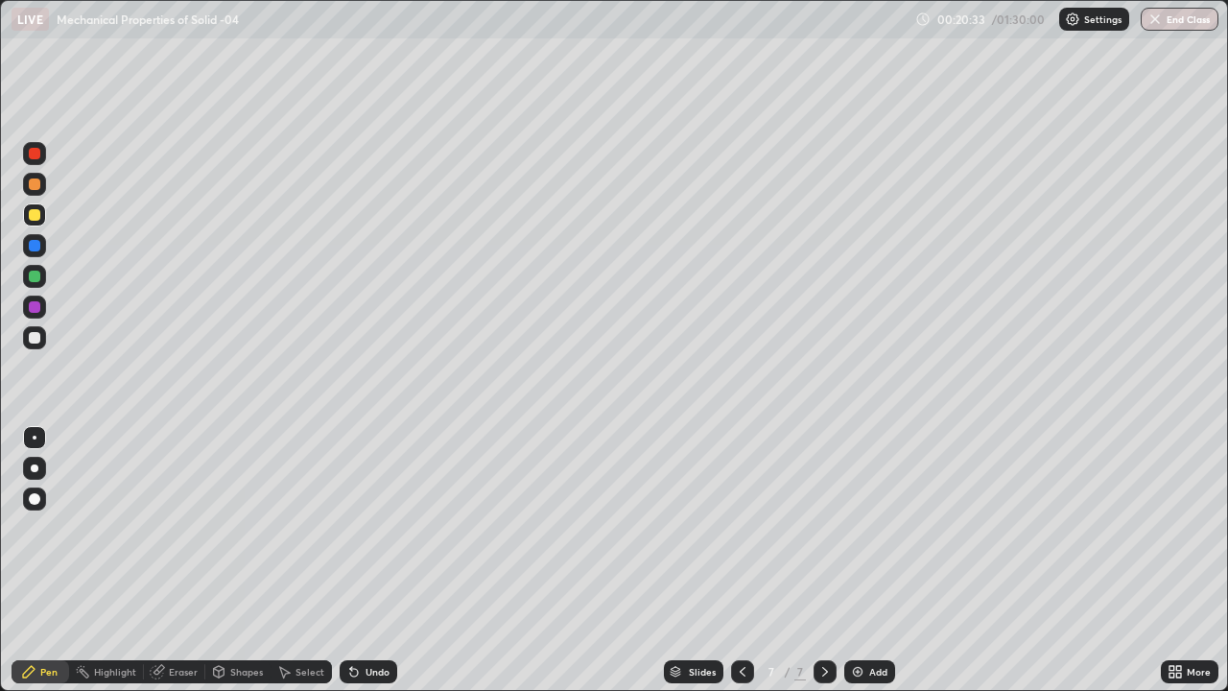
click at [378, 560] on div "Undo" at bounding box center [378, 672] width 24 height 10
click at [39, 338] on div at bounding box center [35, 338] width 12 height 12
click at [384, 560] on div "Undo" at bounding box center [378, 672] width 24 height 10
click at [371, 560] on div "Undo" at bounding box center [378, 672] width 24 height 10
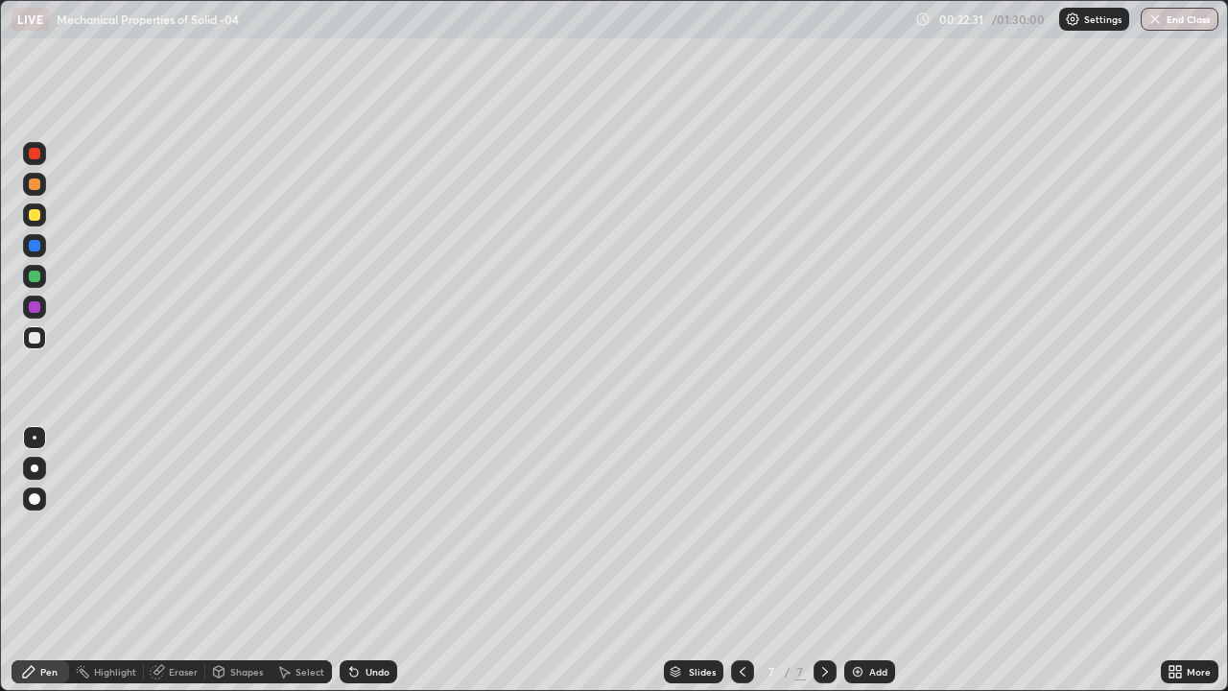
click at [41, 276] on div at bounding box center [34, 276] width 23 height 23
click at [42, 154] on div at bounding box center [34, 153] width 23 height 23
click at [36, 308] on div at bounding box center [35, 307] width 12 height 12
click at [43, 186] on div at bounding box center [34, 184] width 23 height 23
click at [38, 157] on div at bounding box center [35, 154] width 12 height 12
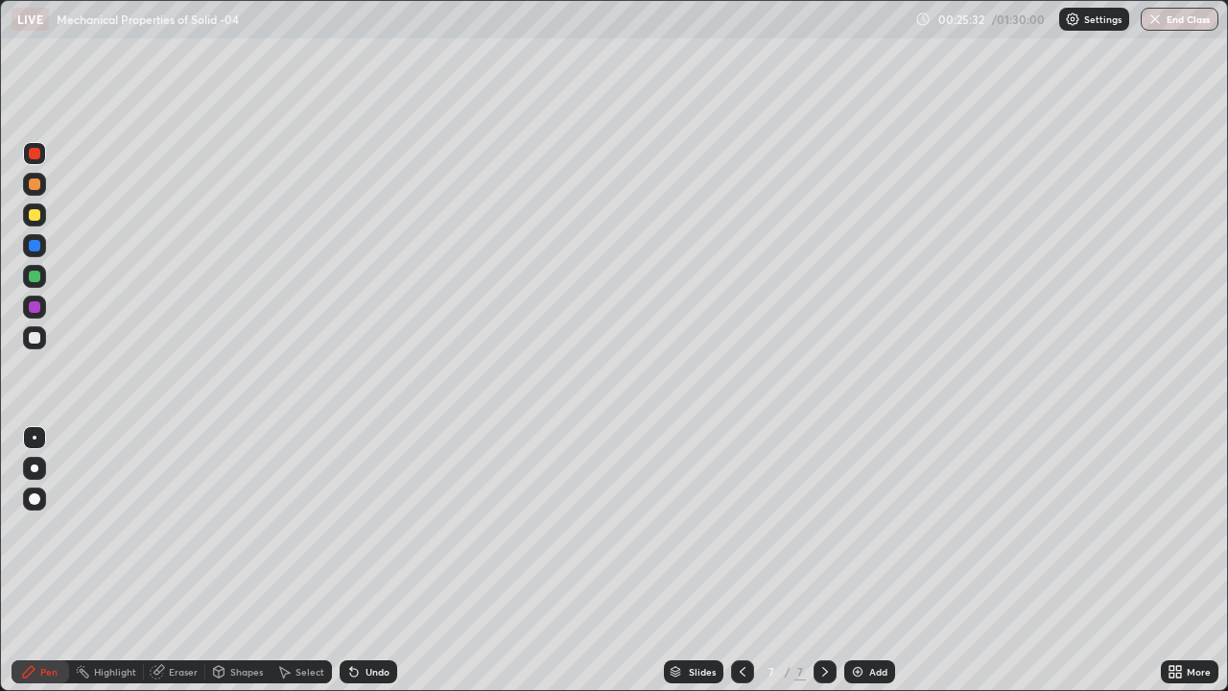
click at [41, 336] on div at bounding box center [34, 337] width 23 height 23
click at [33, 153] on div at bounding box center [35, 154] width 12 height 12
click at [35, 215] on div at bounding box center [35, 215] width 12 height 12
click at [874, 560] on div "Add" at bounding box center [878, 672] width 18 height 10
click at [44, 346] on div at bounding box center [34, 337] width 23 height 31
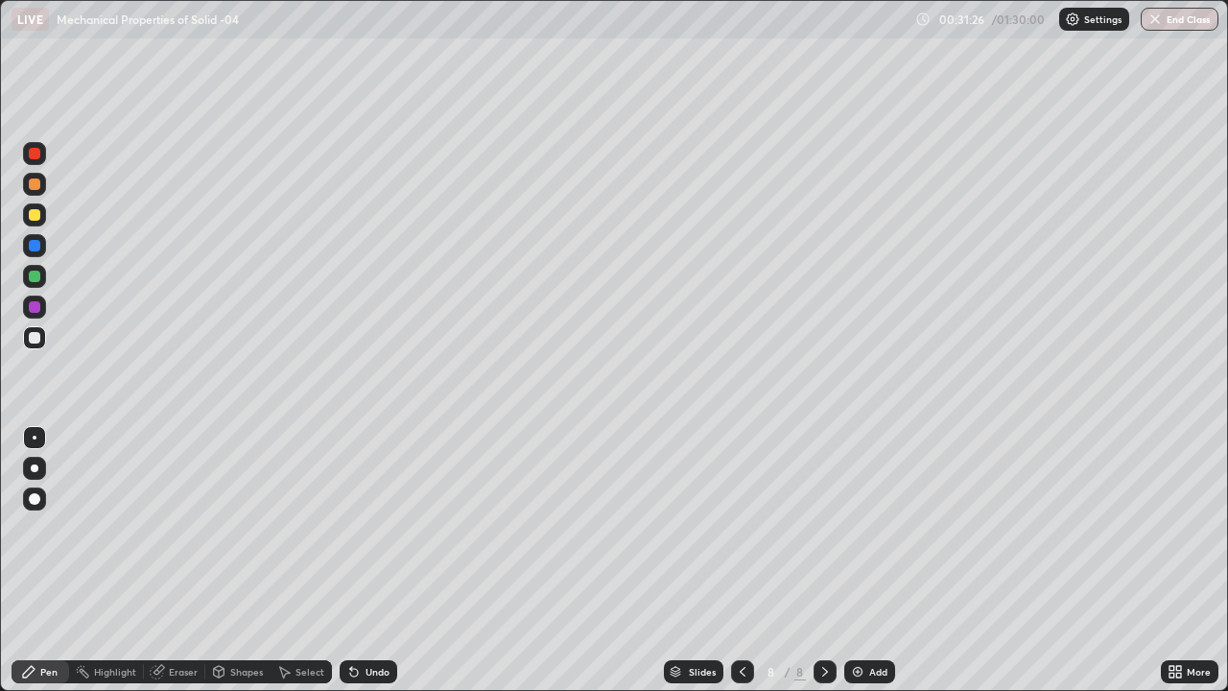
click at [42, 217] on div at bounding box center [34, 214] width 23 height 23
click at [35, 185] on div at bounding box center [35, 184] width 12 height 12
click at [44, 340] on div at bounding box center [34, 337] width 23 height 23
click at [370, 560] on div "Undo" at bounding box center [378, 672] width 24 height 10
click at [361, 560] on div "Undo" at bounding box center [369, 671] width 58 height 23
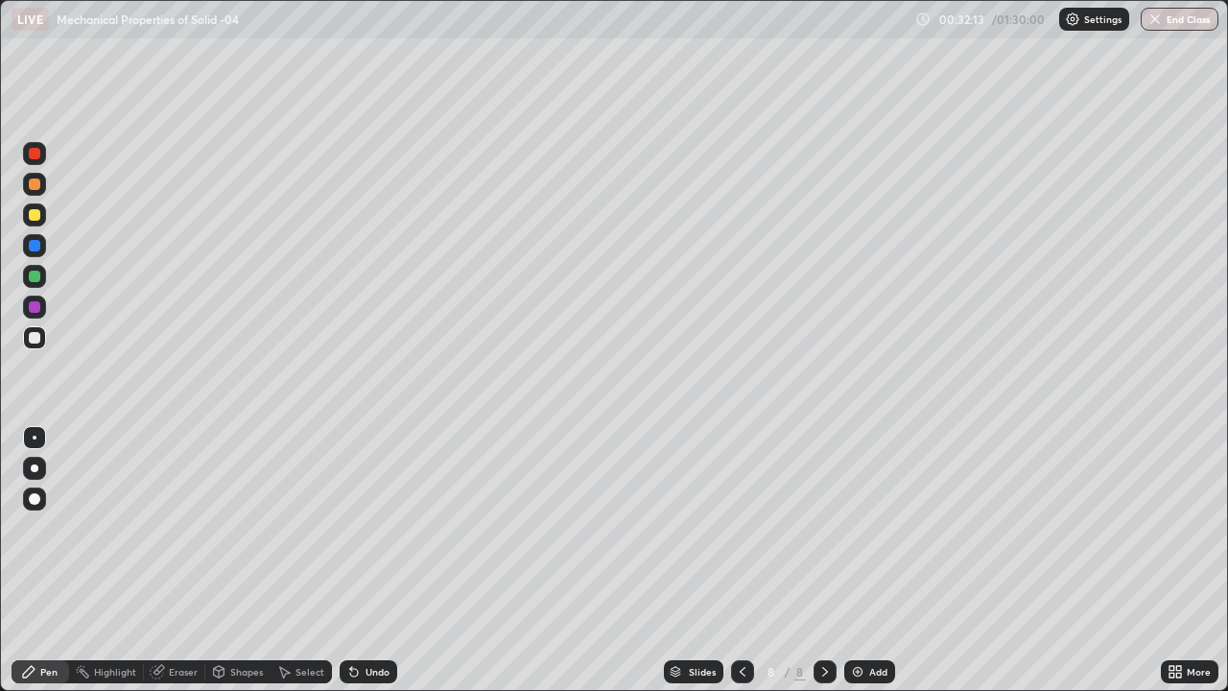
click at [35, 215] on div at bounding box center [35, 215] width 12 height 12
click at [872, 560] on div "Add" at bounding box center [869, 671] width 51 height 23
click at [45, 342] on div at bounding box center [34, 337] width 23 height 23
click at [35, 184] on div at bounding box center [35, 184] width 12 height 12
click at [877, 560] on div "Add" at bounding box center [878, 672] width 18 height 10
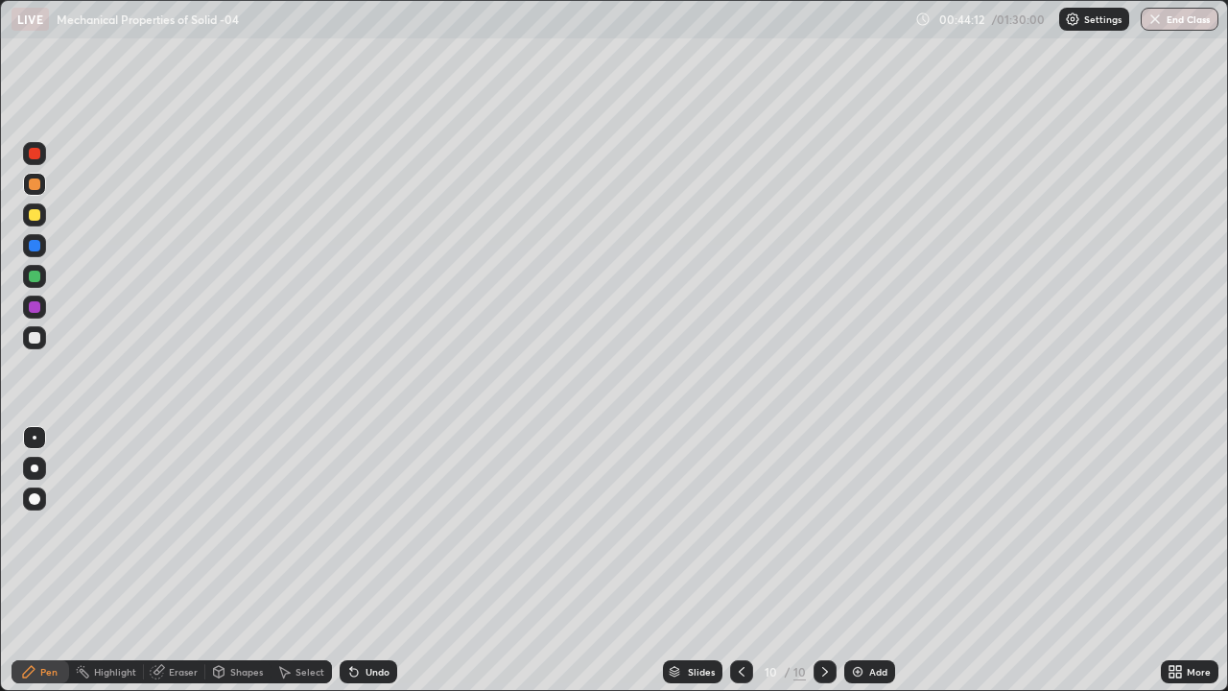
click at [35, 338] on div at bounding box center [35, 338] width 12 height 12
click at [40, 237] on div at bounding box center [34, 245] width 23 height 23
click at [42, 217] on div at bounding box center [34, 214] width 23 height 23
click at [33, 154] on div at bounding box center [35, 154] width 12 height 12
click at [181, 560] on div "Eraser" at bounding box center [183, 672] width 29 height 10
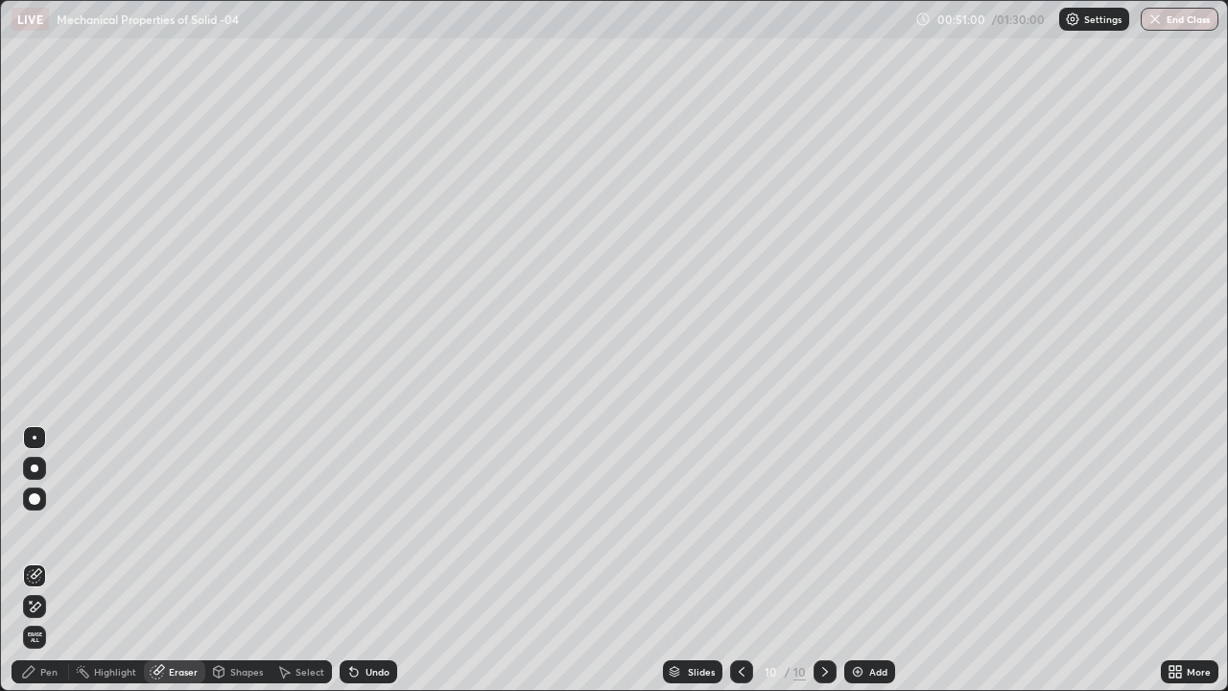
click at [31, 560] on icon at bounding box center [29, 672] width 12 height 12
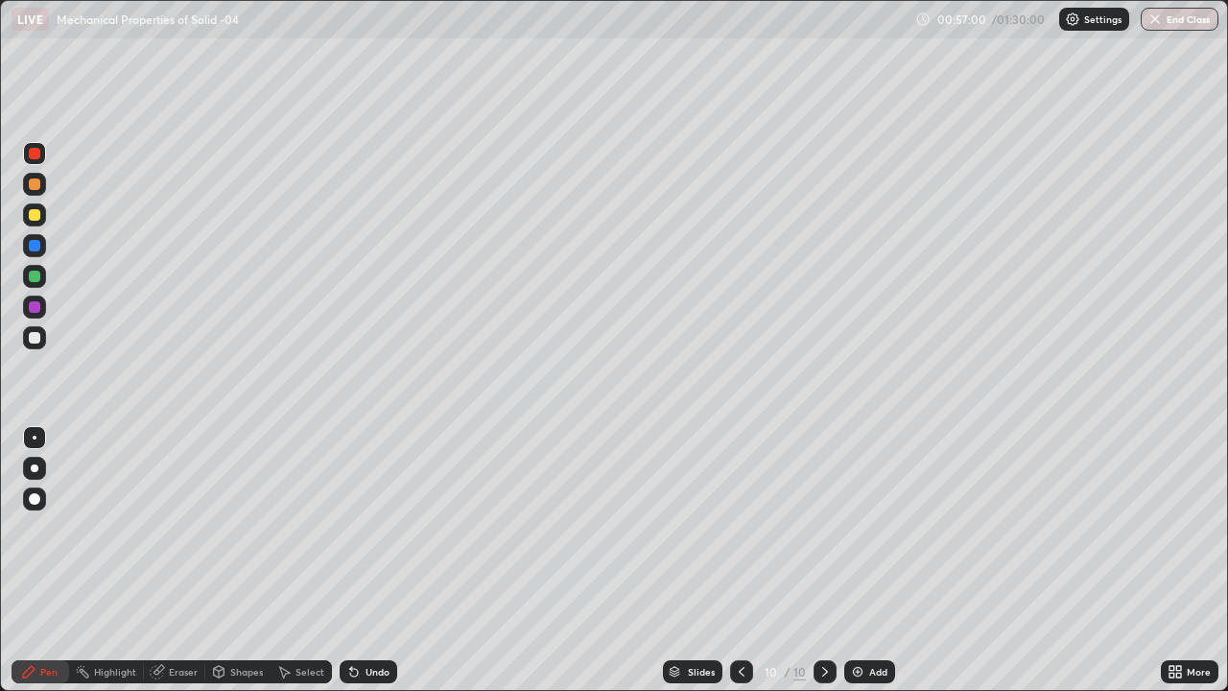
click at [878, 560] on div "Add" at bounding box center [878, 672] width 18 height 10
click at [41, 335] on div at bounding box center [34, 337] width 23 height 23
click at [379, 560] on div "Undo" at bounding box center [378, 672] width 24 height 10
click at [382, 560] on div "Undo" at bounding box center [369, 671] width 58 height 23
click at [384, 560] on div "Undo" at bounding box center [369, 671] width 58 height 23
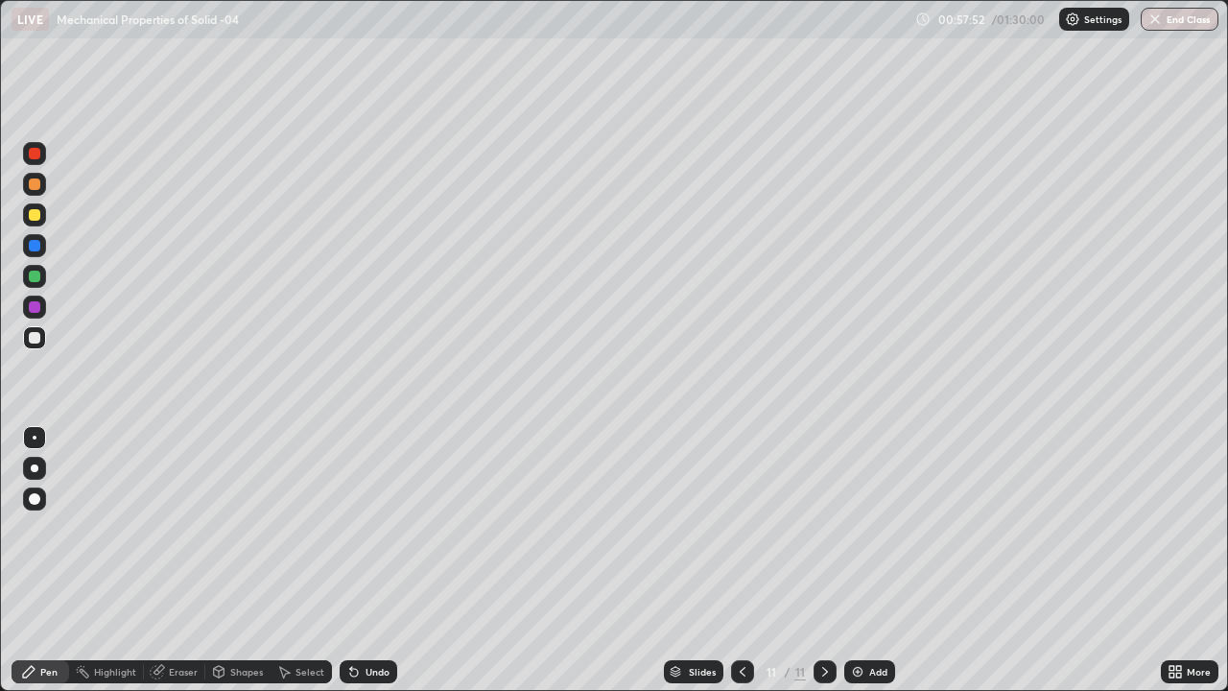
click at [384, 560] on div "Undo" at bounding box center [378, 672] width 24 height 10
click at [379, 560] on div "Undo" at bounding box center [369, 671] width 58 height 23
click at [879, 560] on div "Add" at bounding box center [878, 672] width 18 height 10
click at [883, 560] on div "Add" at bounding box center [878, 672] width 18 height 10
click at [39, 217] on div at bounding box center [35, 215] width 12 height 12
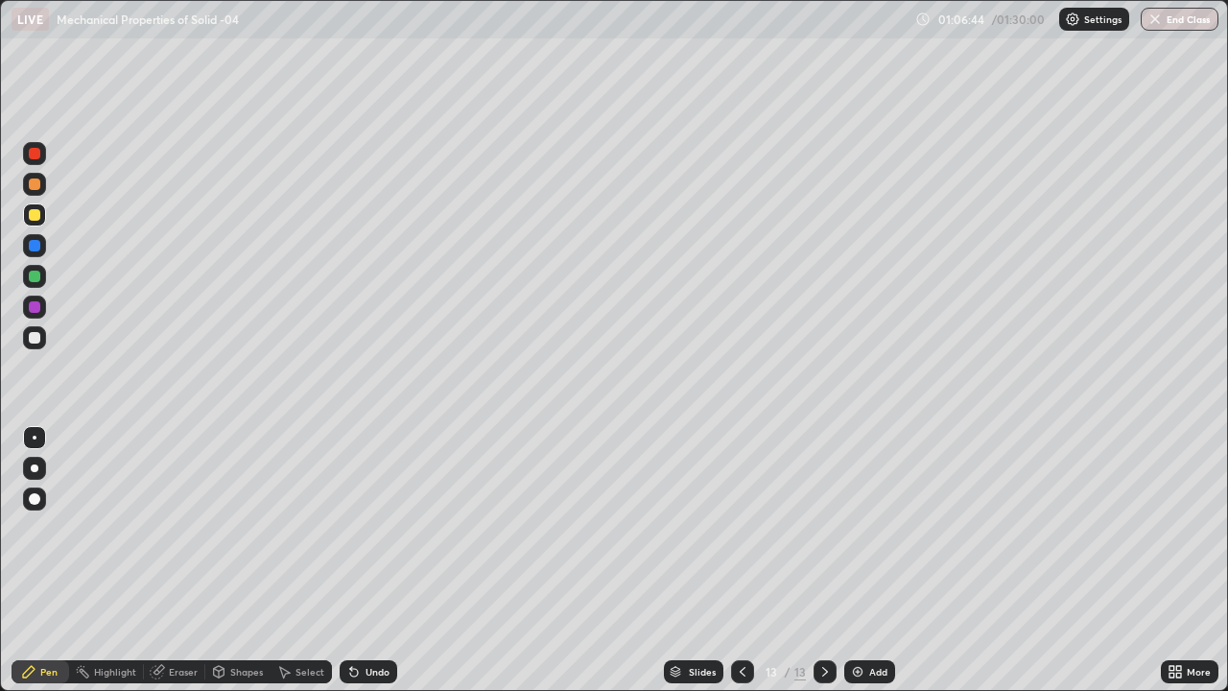
click at [36, 344] on div at bounding box center [34, 337] width 23 height 23
click at [45, 219] on div at bounding box center [34, 214] width 23 height 23
click at [886, 560] on div "Add" at bounding box center [869, 671] width 51 height 23
click at [41, 341] on div at bounding box center [34, 337] width 23 height 23
click at [43, 224] on div at bounding box center [34, 214] width 23 height 23
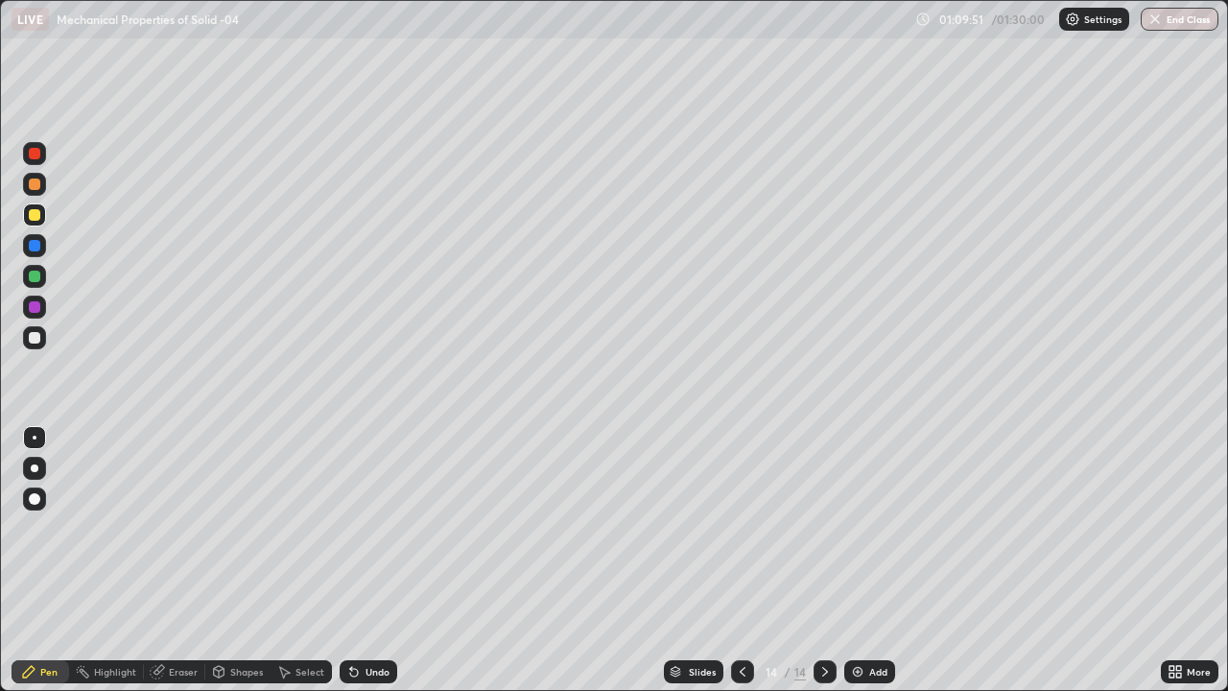
click at [41, 337] on div at bounding box center [34, 337] width 23 height 23
click at [38, 213] on div at bounding box center [35, 215] width 12 height 12
click at [823, 560] on icon at bounding box center [824, 671] width 15 height 15
click at [874, 560] on div "Add" at bounding box center [869, 671] width 51 height 23
click at [879, 560] on div "Add" at bounding box center [878, 672] width 18 height 10
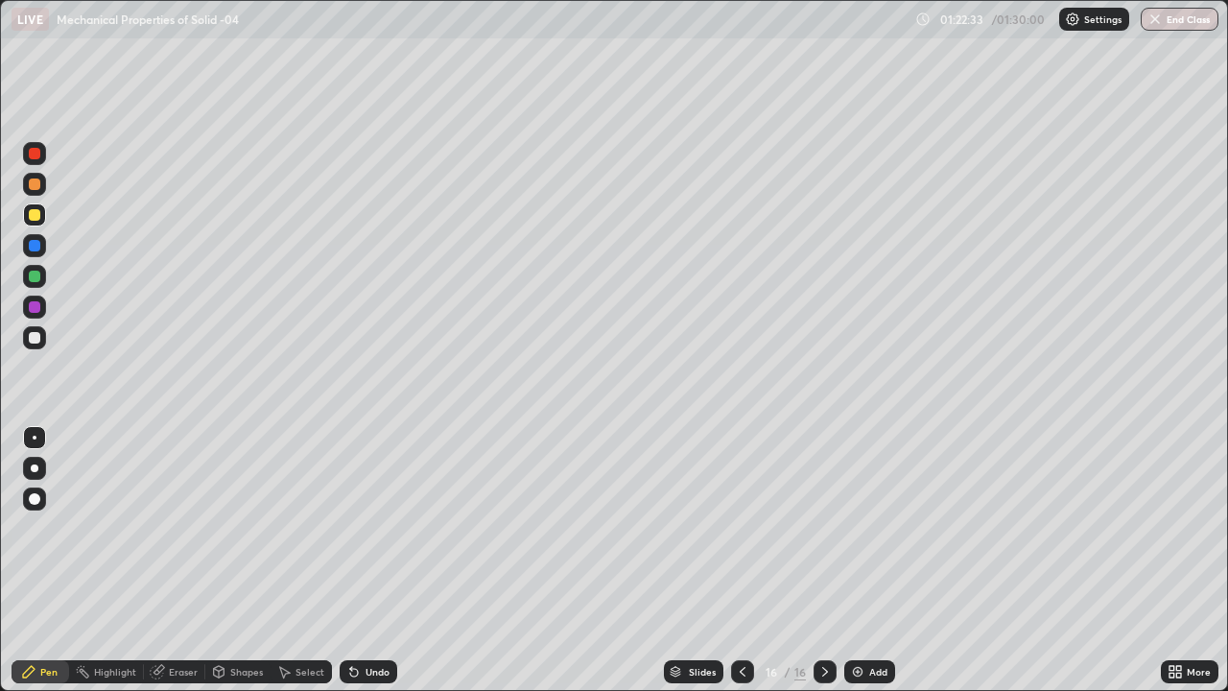
click at [183, 560] on div "Eraser" at bounding box center [183, 672] width 29 height 10
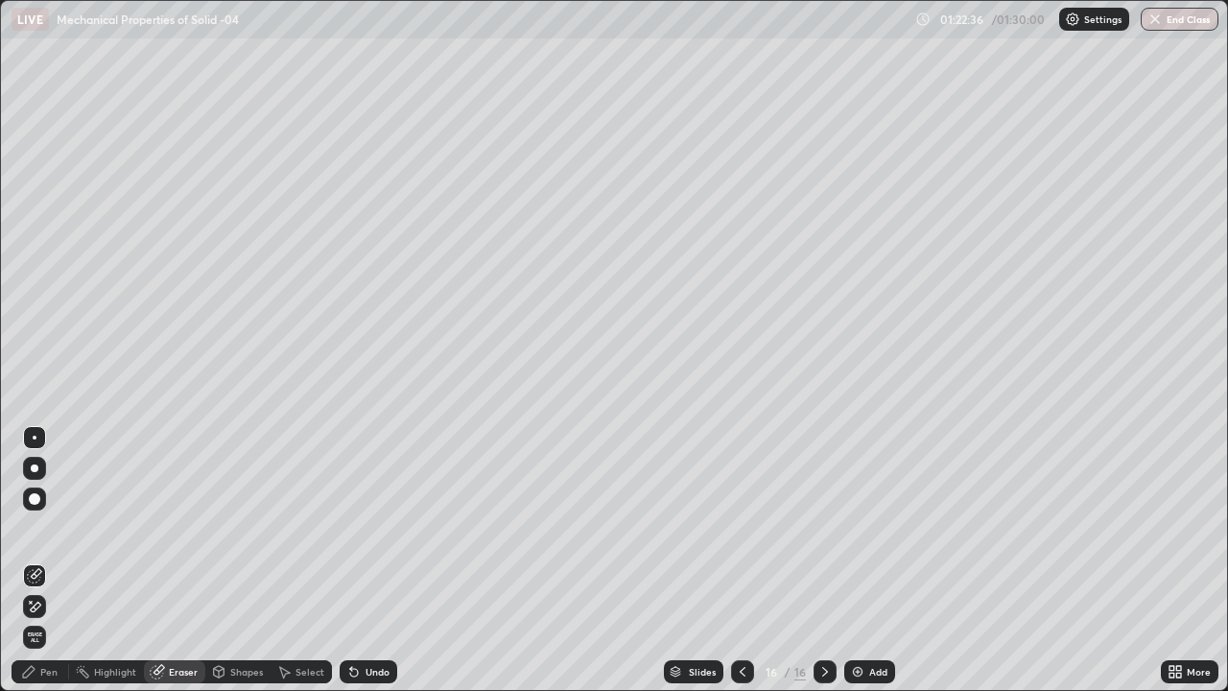
click at [37, 560] on icon at bounding box center [34, 607] width 15 height 16
click at [33, 560] on icon at bounding box center [28, 671] width 15 height 15
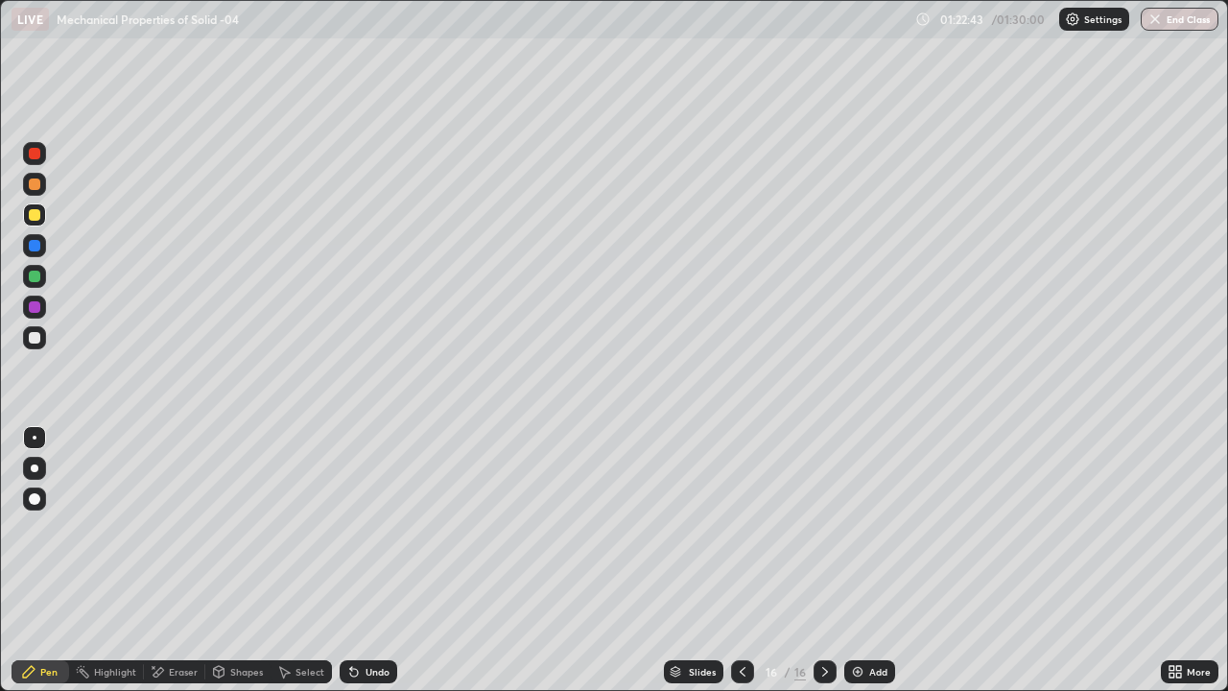
click at [43, 341] on div at bounding box center [34, 337] width 23 height 23
click at [365, 560] on div "Undo" at bounding box center [369, 671] width 58 height 23
click at [36, 278] on div at bounding box center [35, 277] width 12 height 12
click at [35, 215] on div at bounding box center [35, 215] width 12 height 12
click at [38, 308] on div at bounding box center [35, 307] width 12 height 12
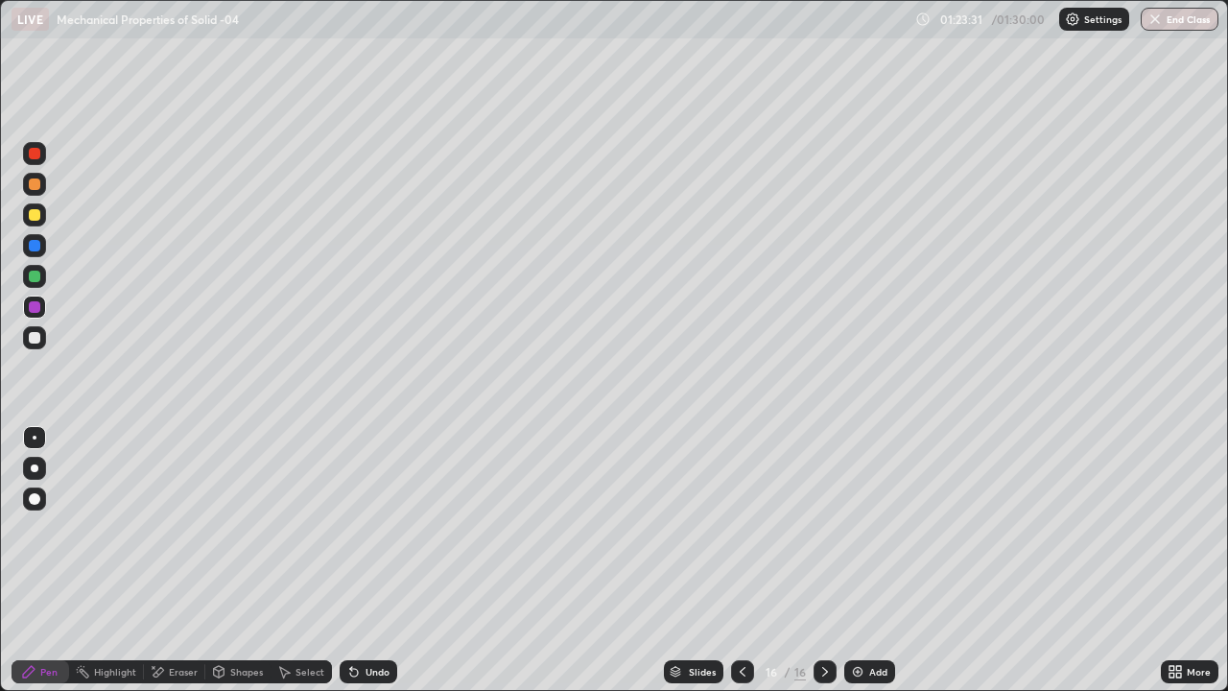
click at [382, 560] on div "Undo" at bounding box center [378, 672] width 24 height 10
click at [373, 560] on div "Undo" at bounding box center [378, 672] width 24 height 10
click at [367, 560] on div "Undo" at bounding box center [378, 672] width 24 height 10
click at [368, 560] on div "Undo" at bounding box center [378, 672] width 24 height 10
click at [39, 223] on div at bounding box center [34, 214] width 23 height 23
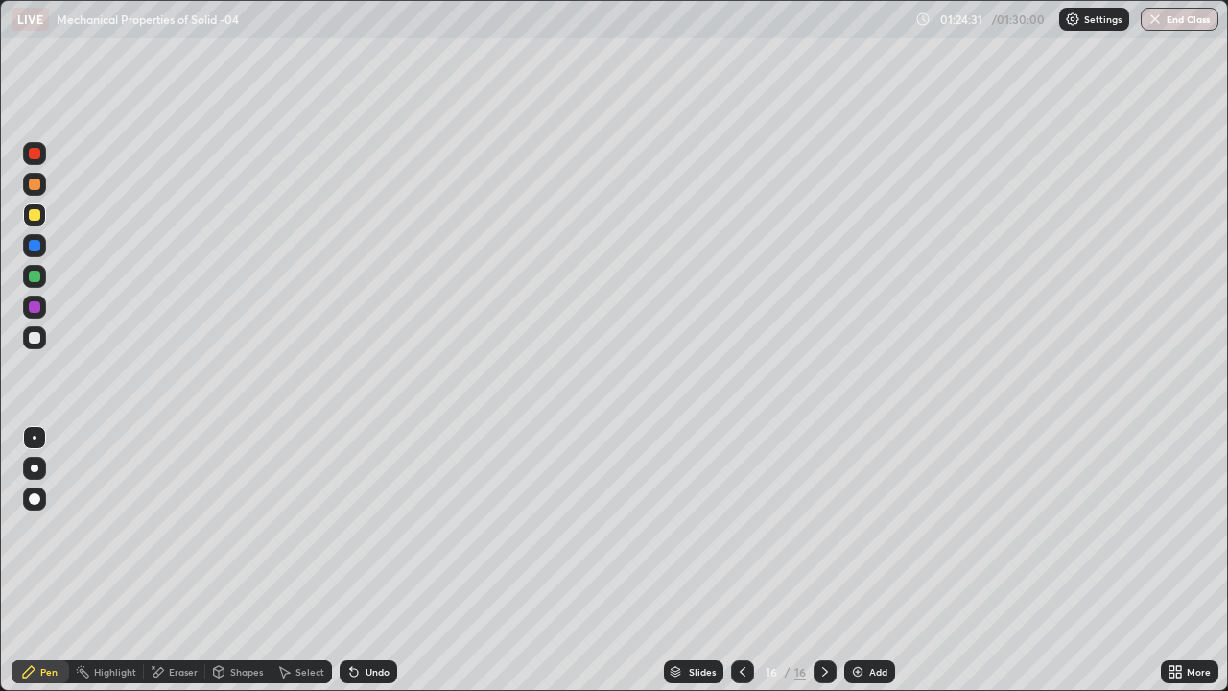
click at [42, 152] on div at bounding box center [34, 153] width 23 height 23
click at [1181, 23] on button "End Class" at bounding box center [1181, 19] width 76 height 23
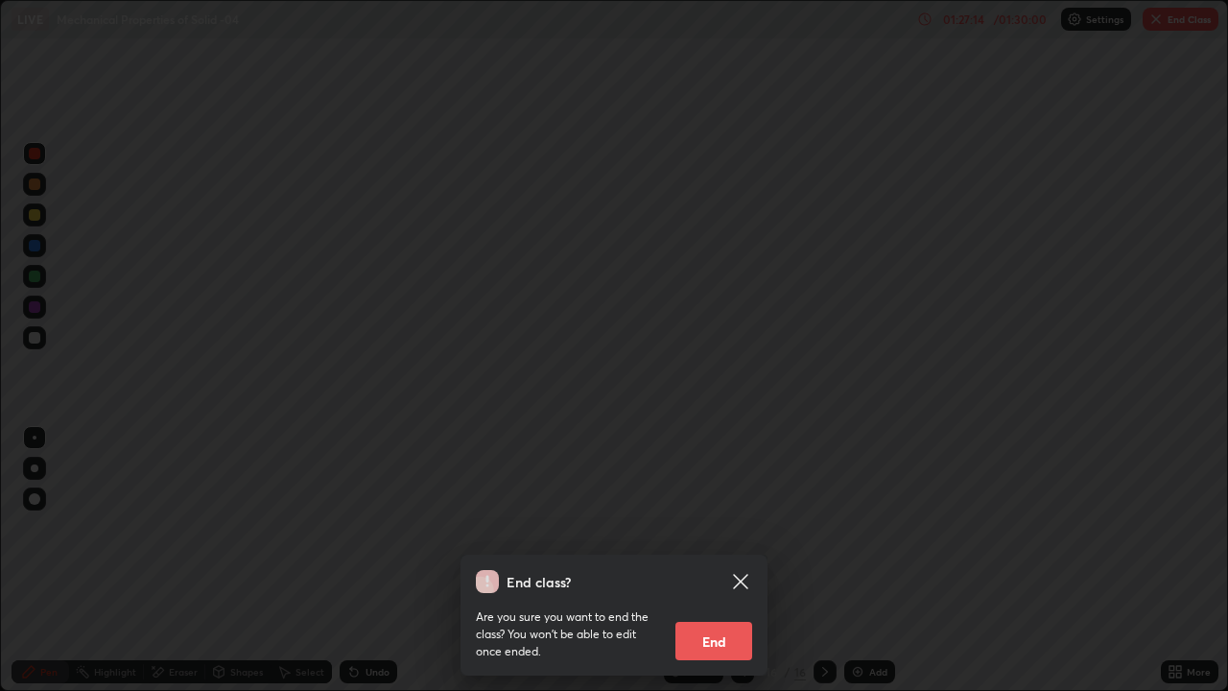
click at [726, 560] on button "End" at bounding box center [713, 641] width 77 height 38
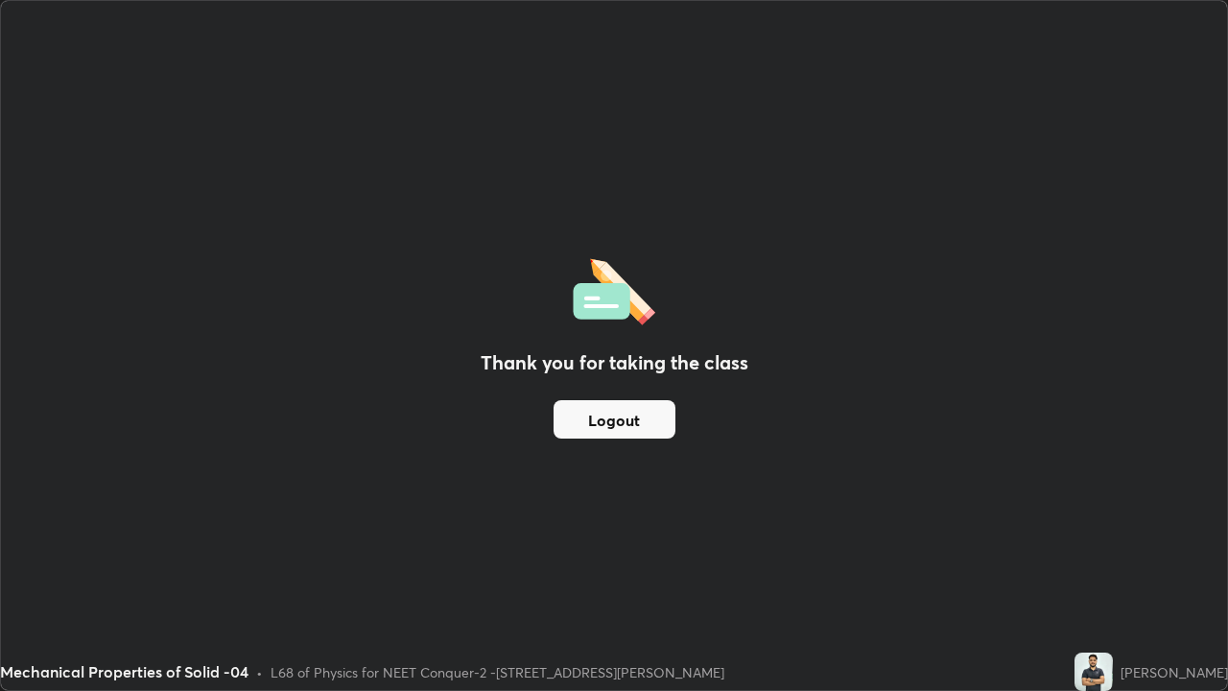
click at [613, 425] on button "Logout" at bounding box center [615, 419] width 122 height 38
